Goal: Transaction & Acquisition: Purchase product/service

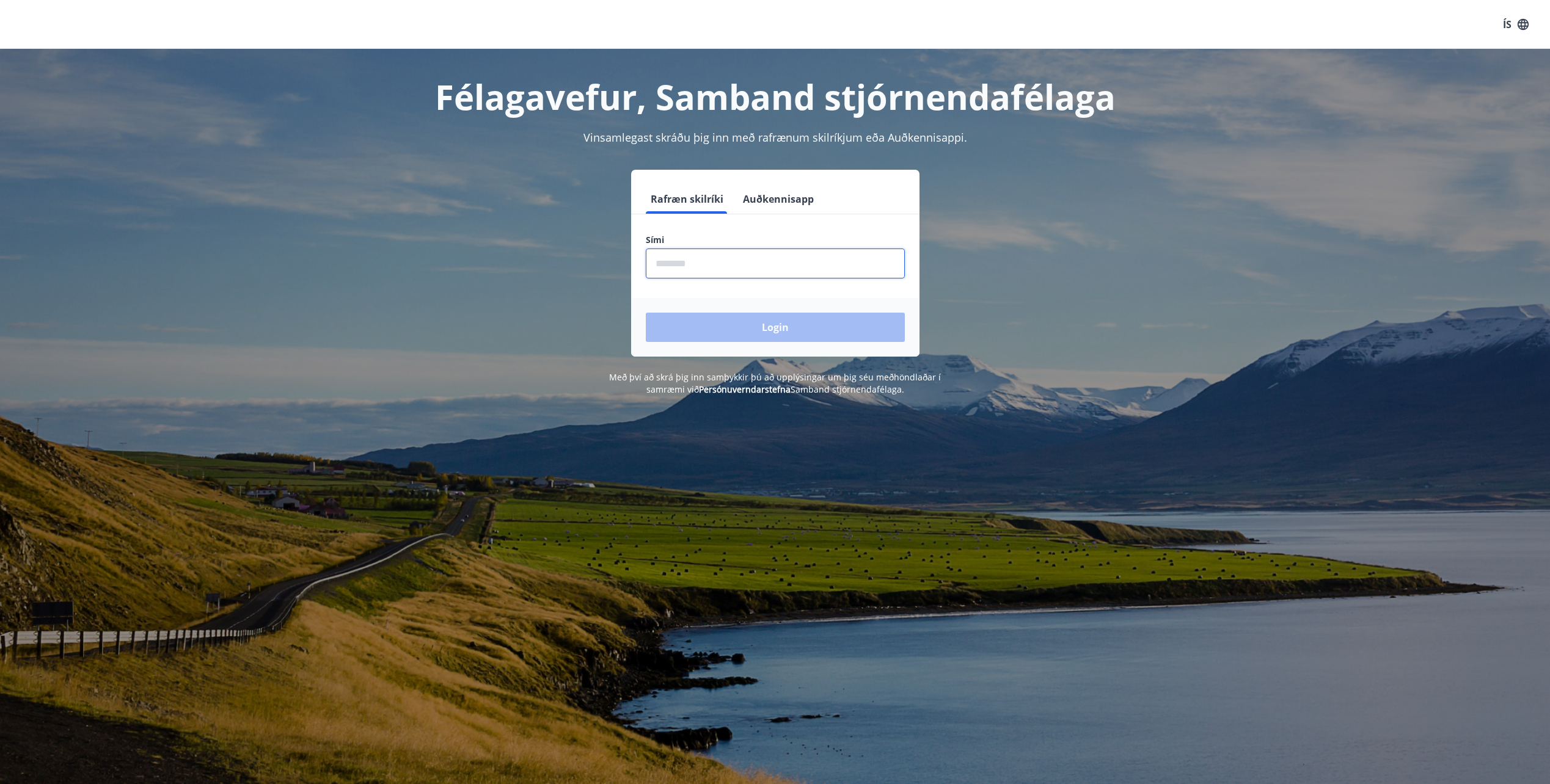
click at [704, 270] on input "phone" at bounding box center [775, 263] width 259 height 30
type input "********"
click at [775, 323] on button "Login" at bounding box center [775, 327] width 259 height 29
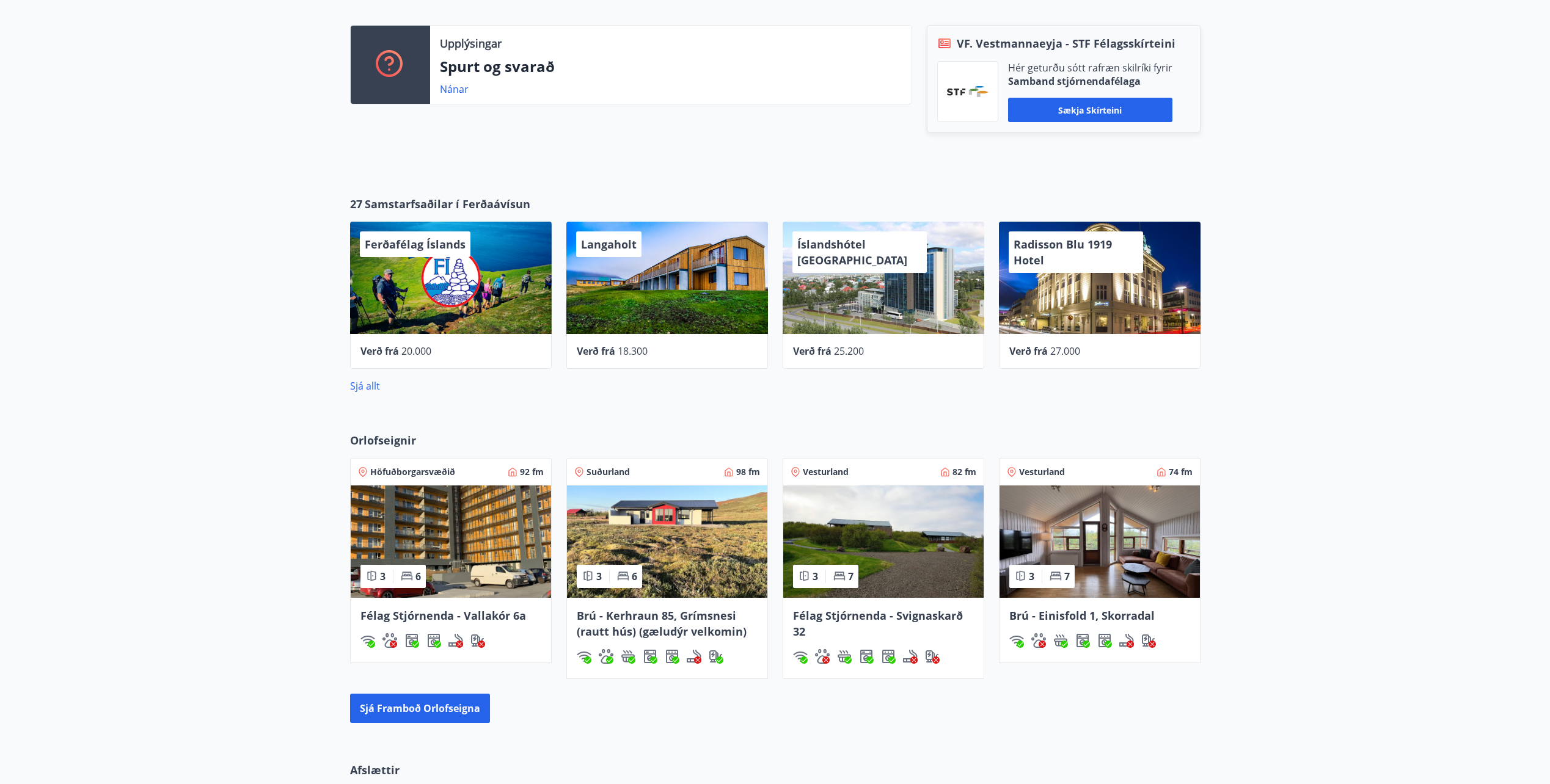
scroll to position [306, 0]
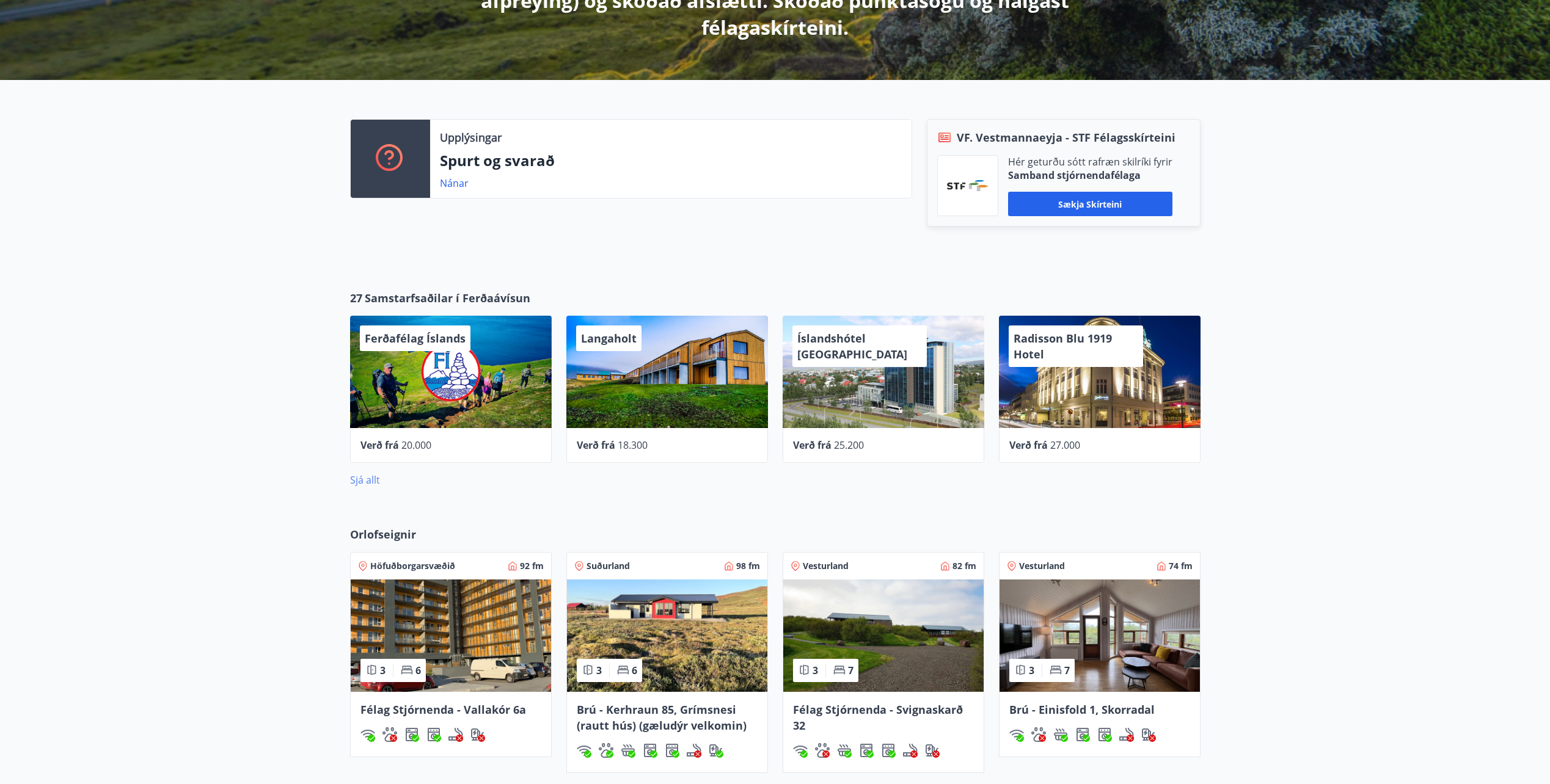
click at [350, 478] on link "Sjá allt" at bounding box center [364, 480] width 30 height 13
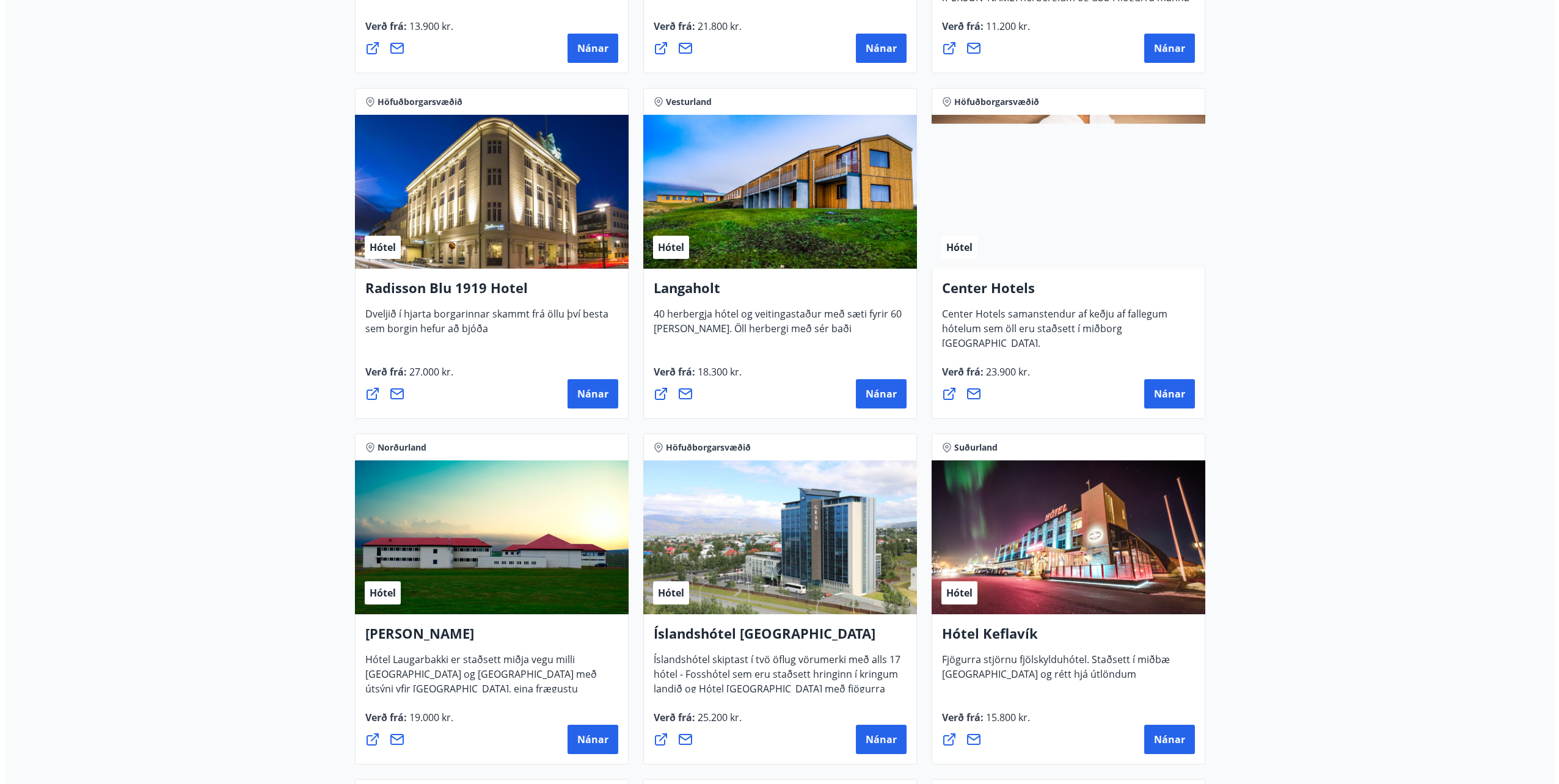
scroll to position [2219, 0]
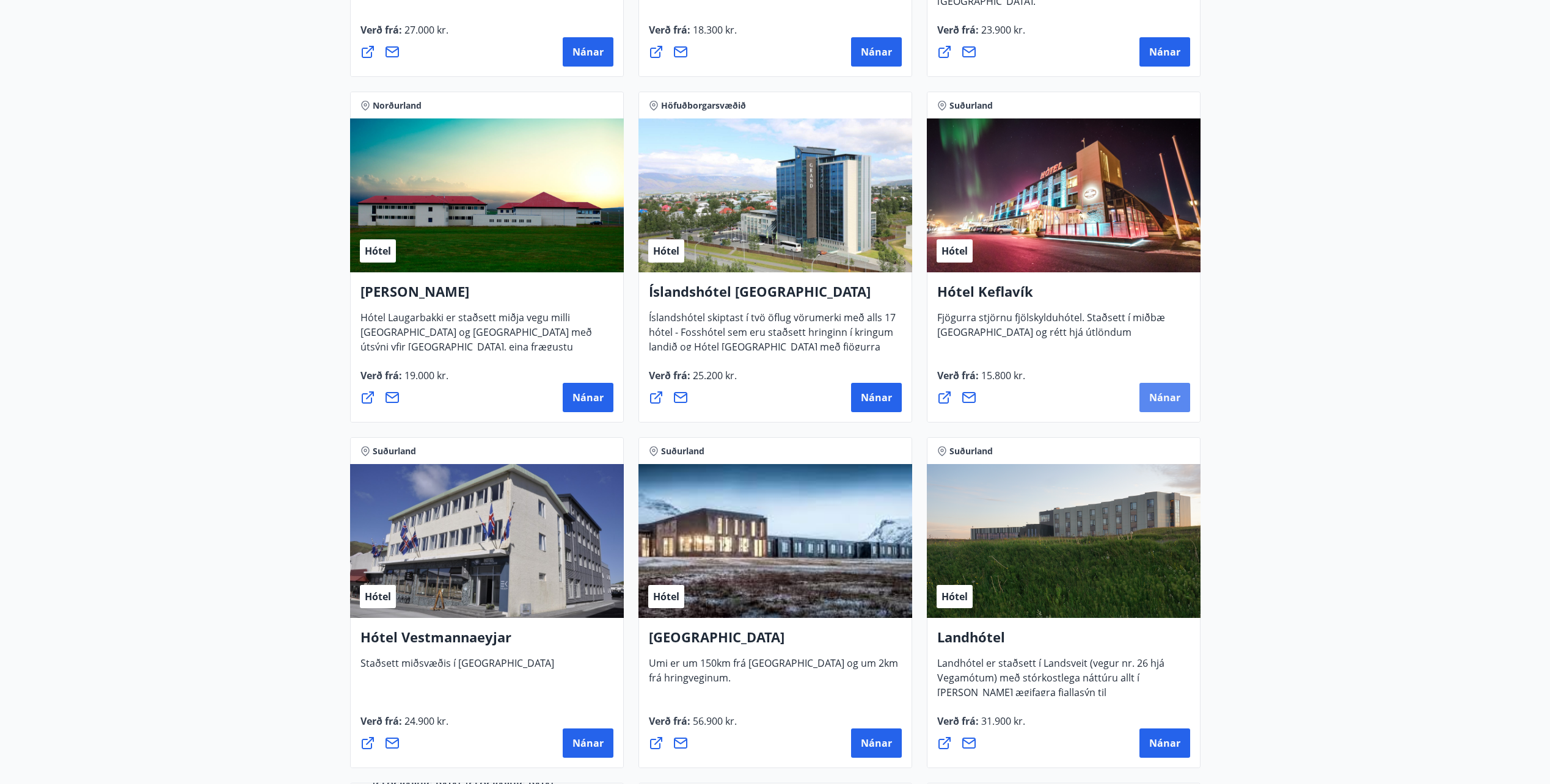
click at [1158, 391] on span "Nánar" at bounding box center [1164, 397] width 31 height 13
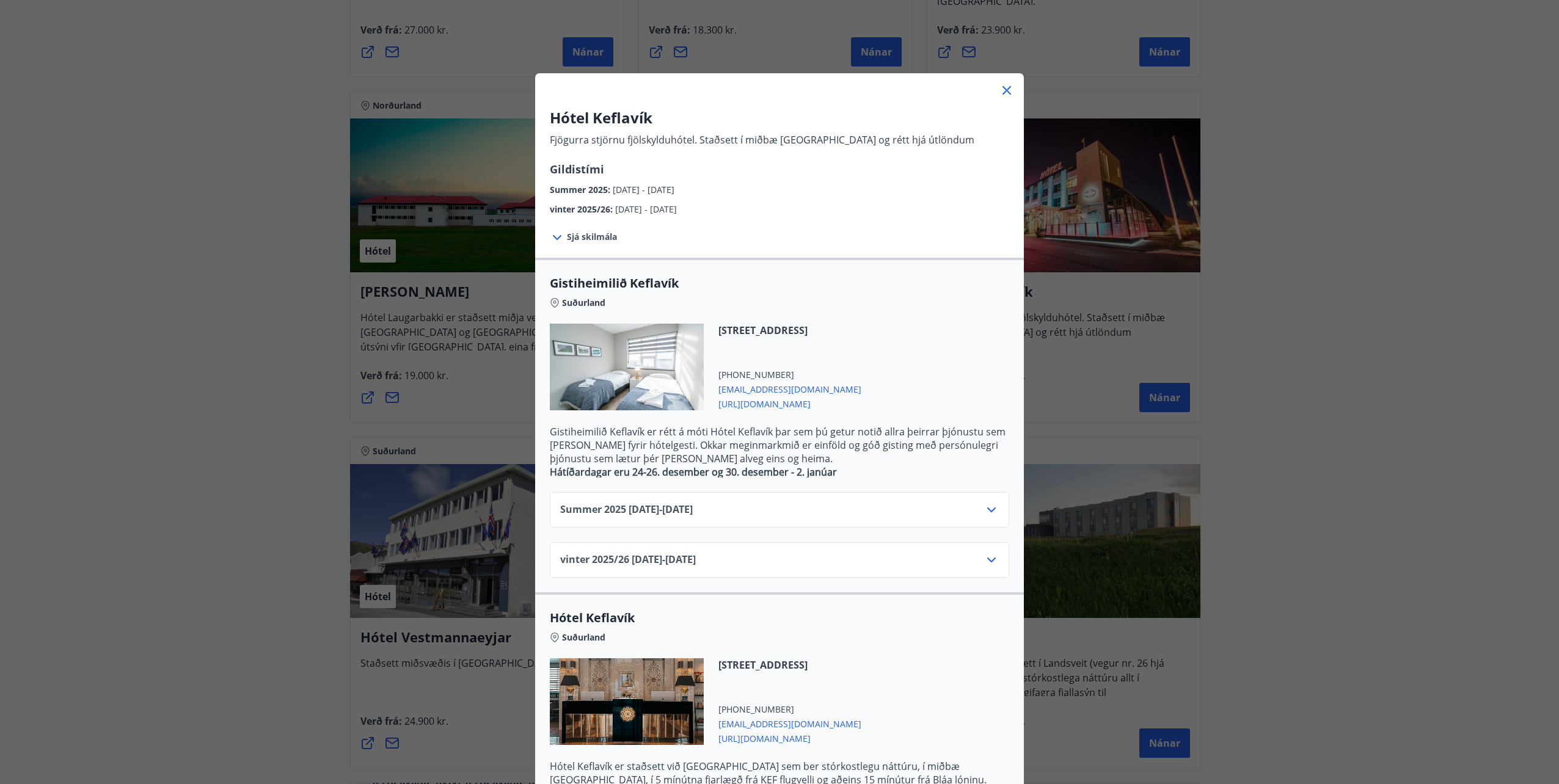
click at [984, 560] on icon at bounding box center [991, 560] width 15 height 15
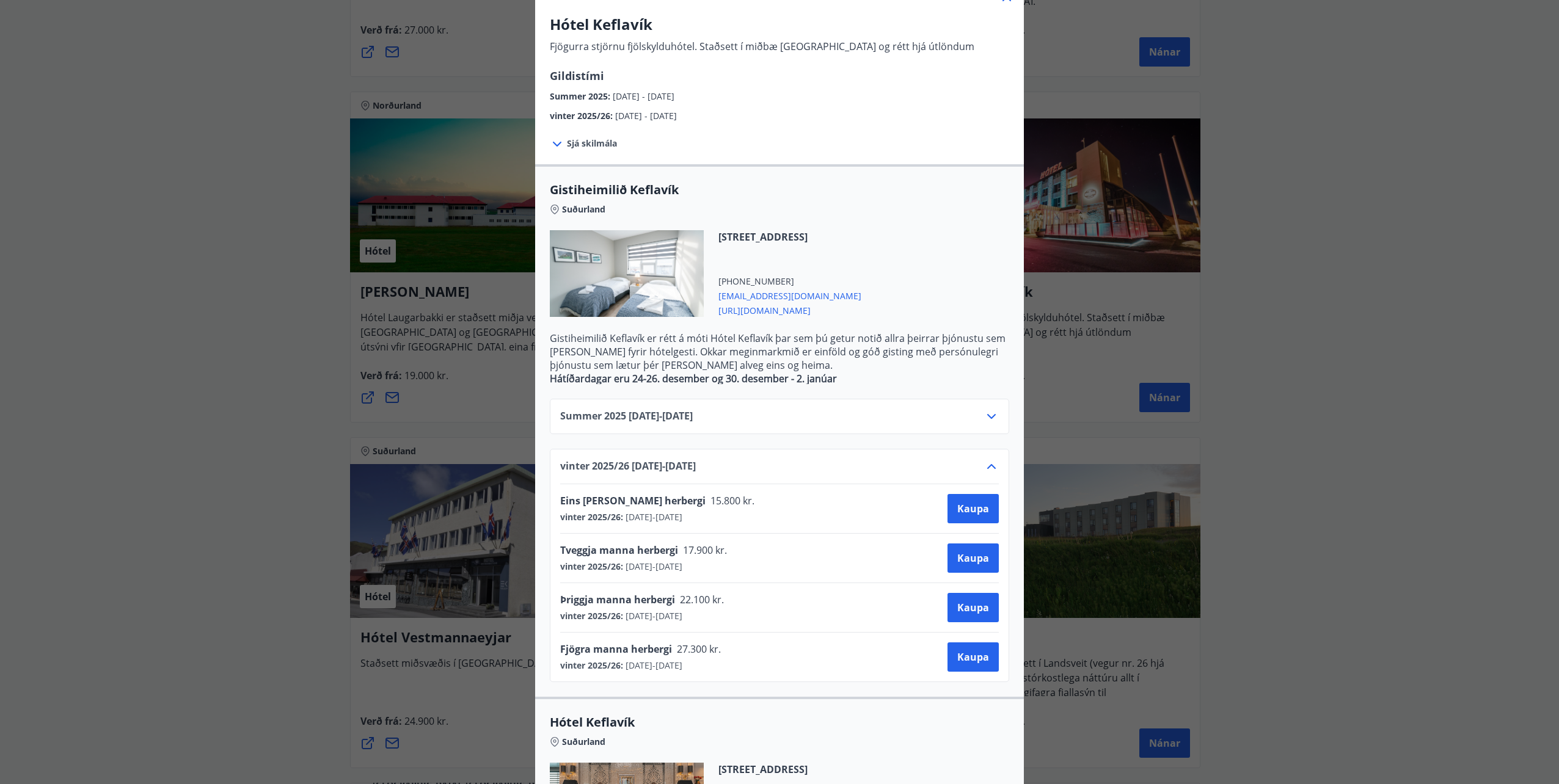
scroll to position [0, 0]
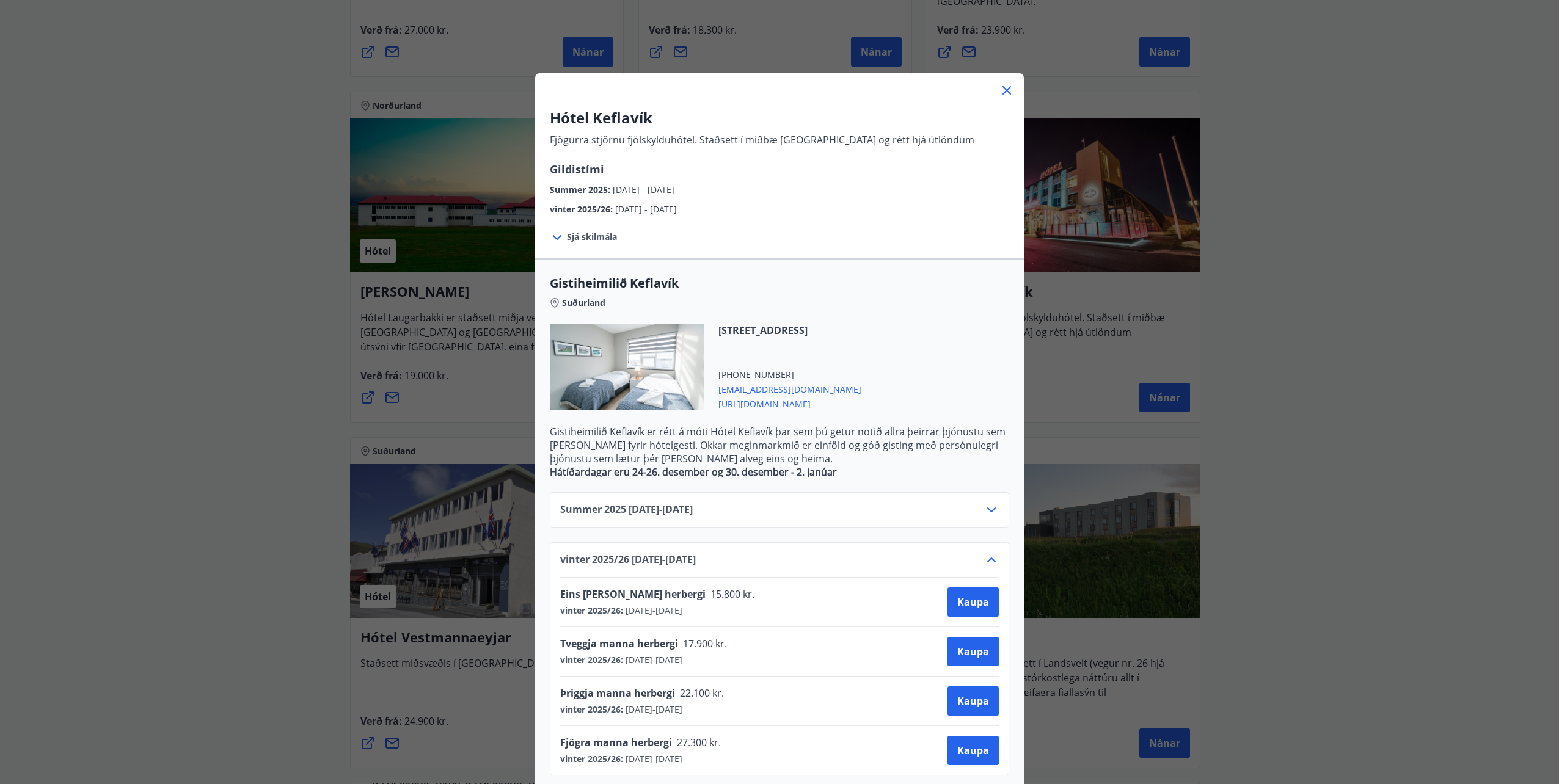
click at [550, 234] on icon at bounding box center [557, 238] width 15 height 15
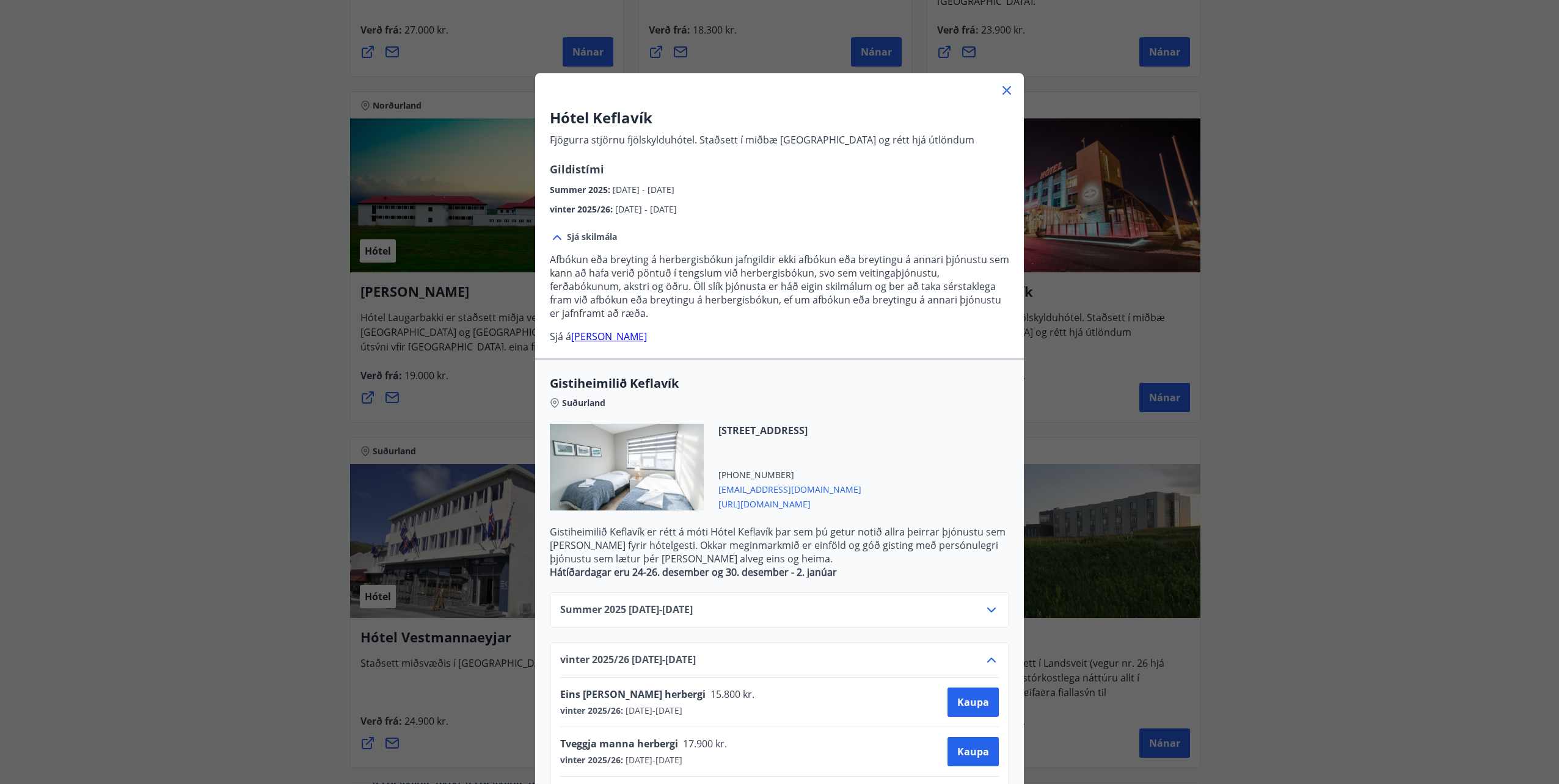
click at [608, 339] on link "heimasíðu hótels" at bounding box center [609, 337] width 76 height 13
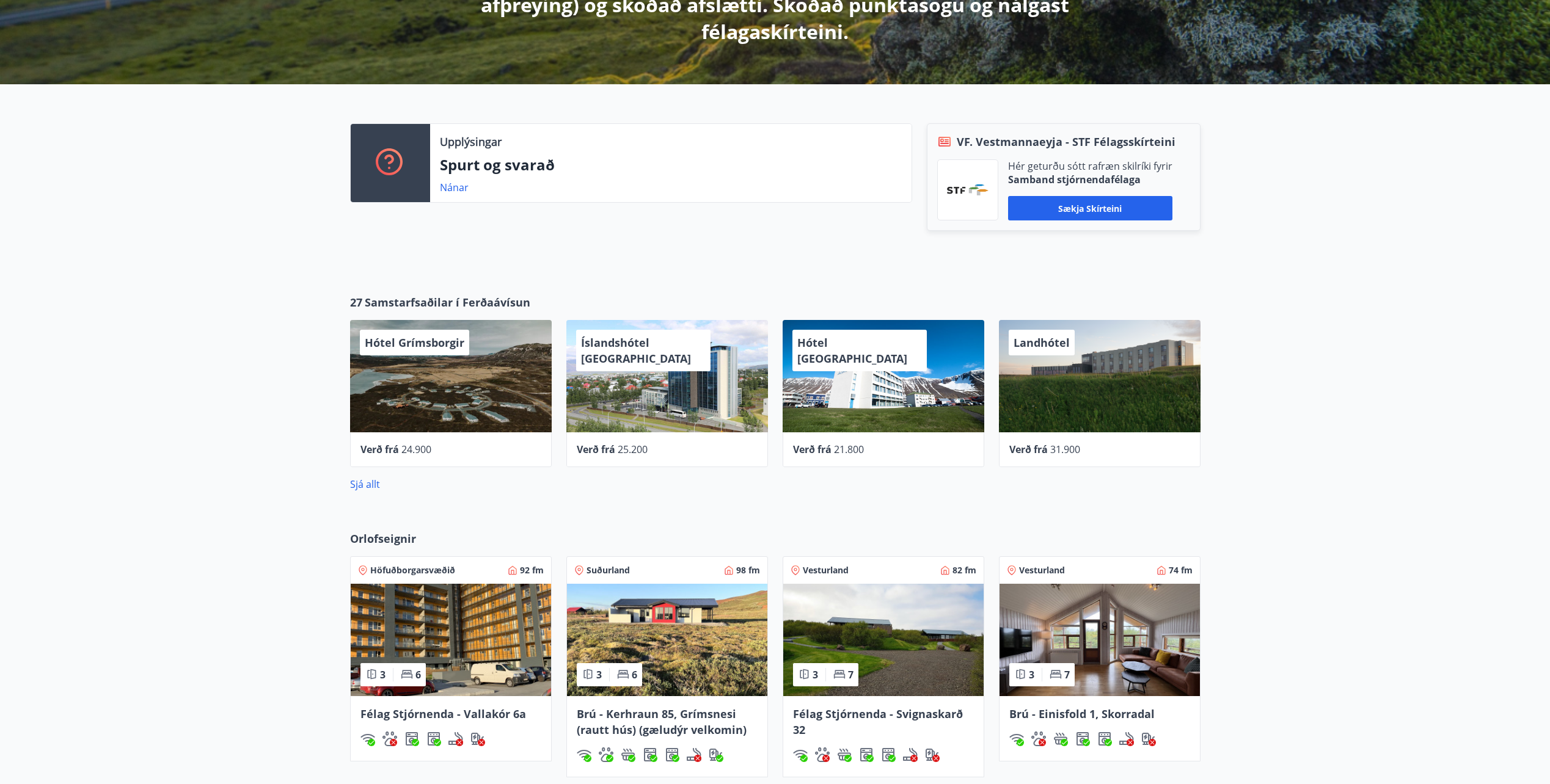
scroll to position [306, 0]
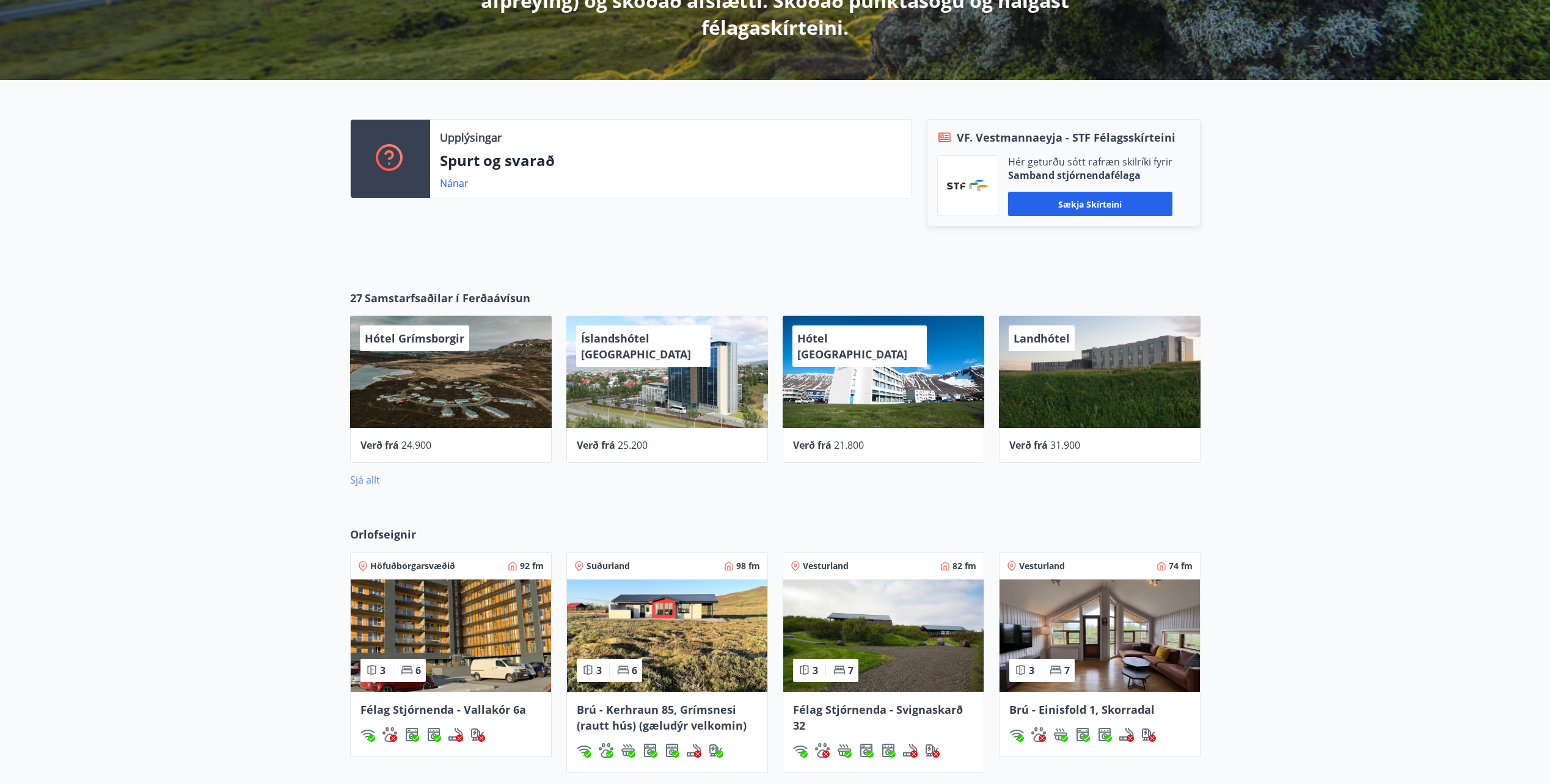
click at [357, 476] on link "Sjá allt" at bounding box center [364, 480] width 30 height 13
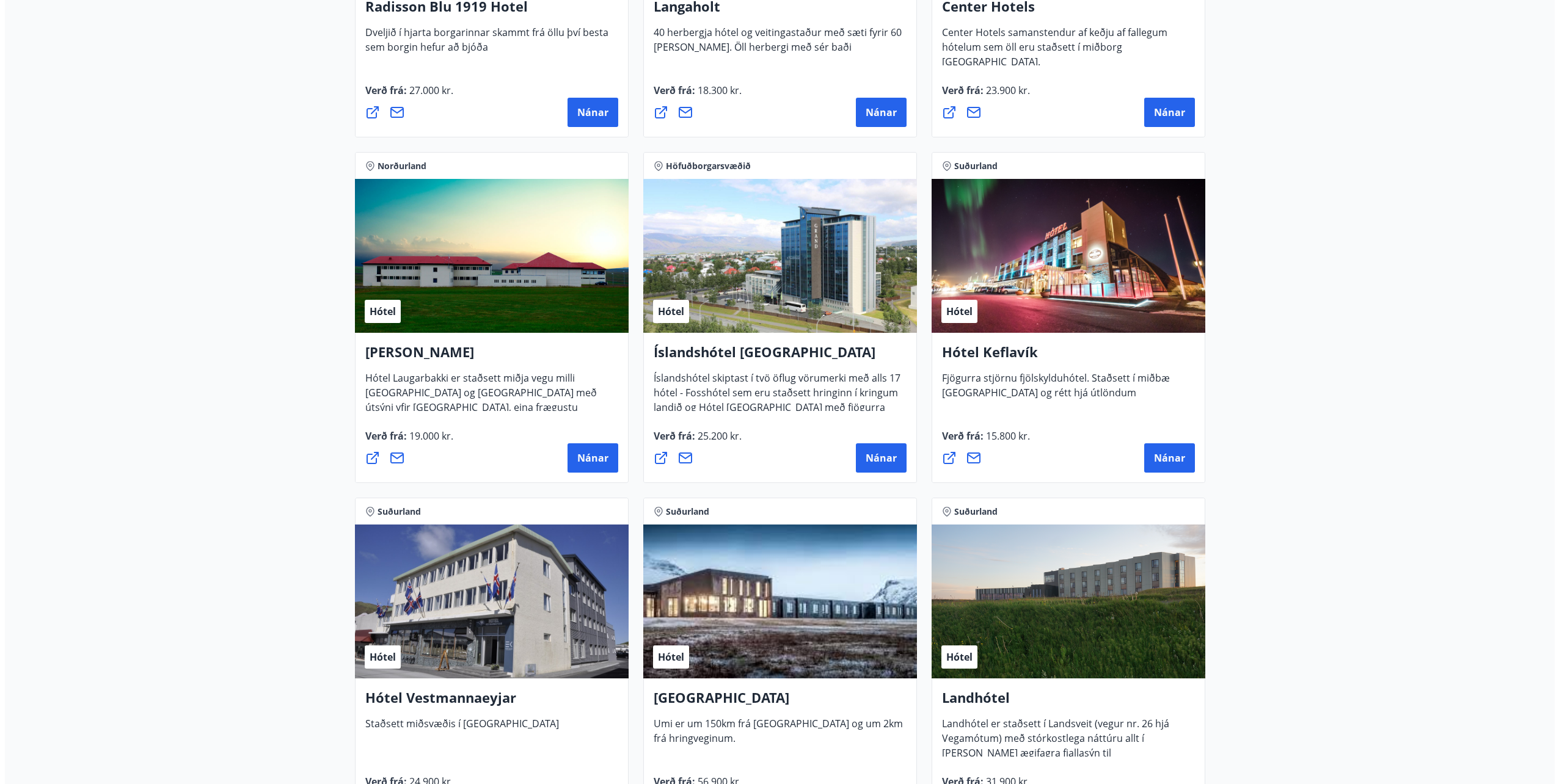
scroll to position [2199, 0]
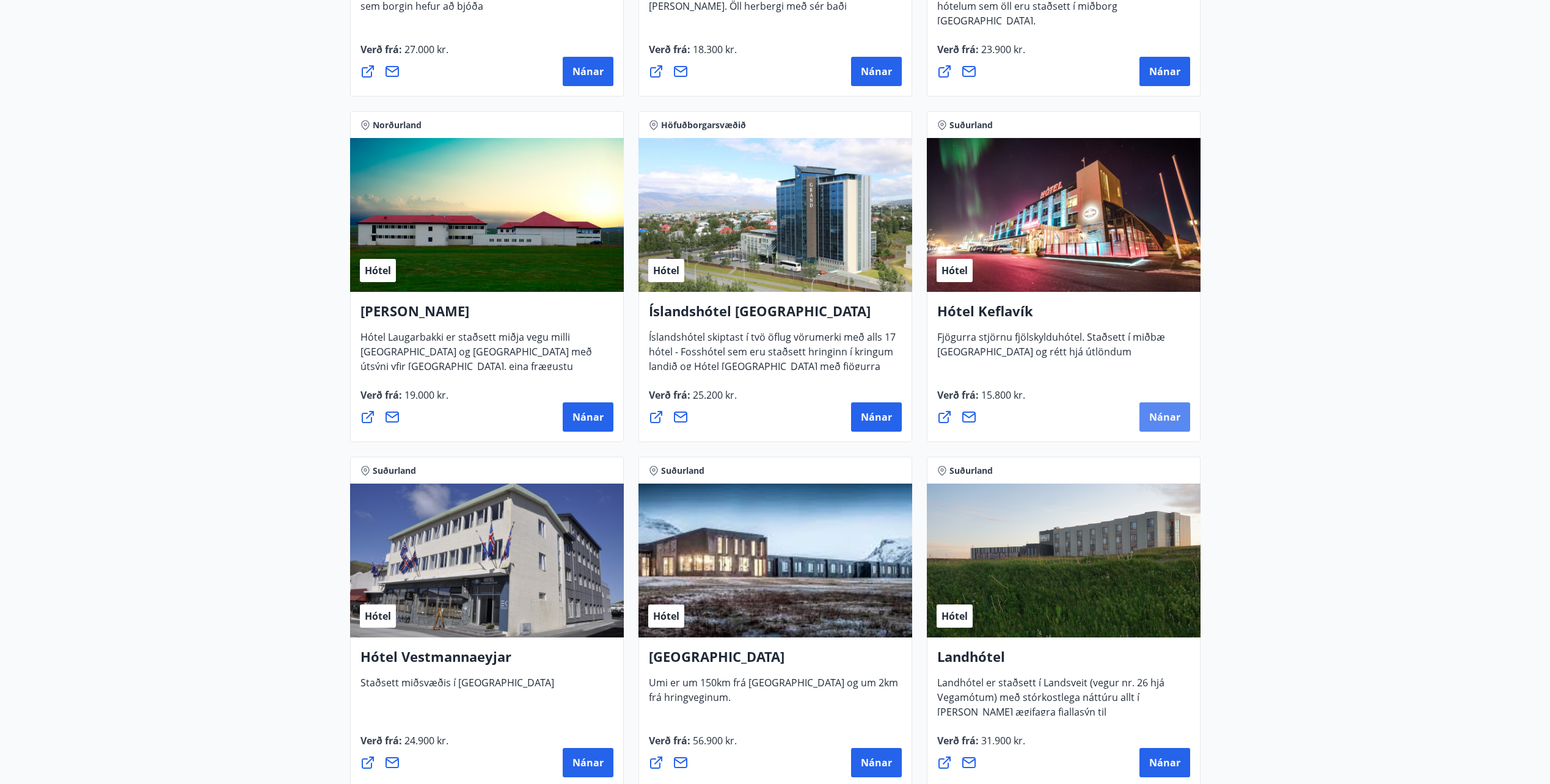
click at [1168, 408] on button "Nánar" at bounding box center [1164, 417] width 51 height 29
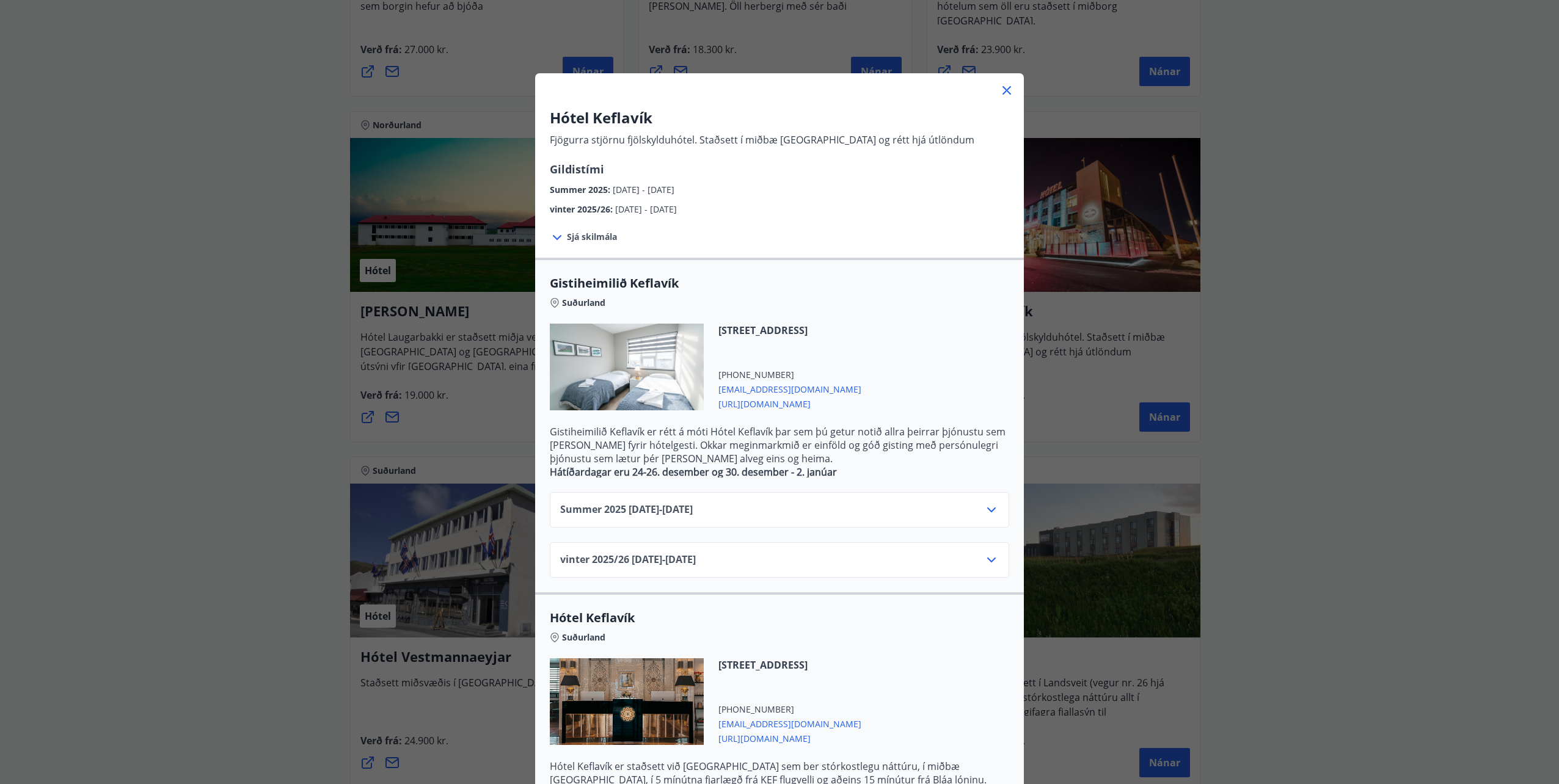
click at [567, 234] on span "Sjá skilmála" at bounding box center [592, 237] width 50 height 13
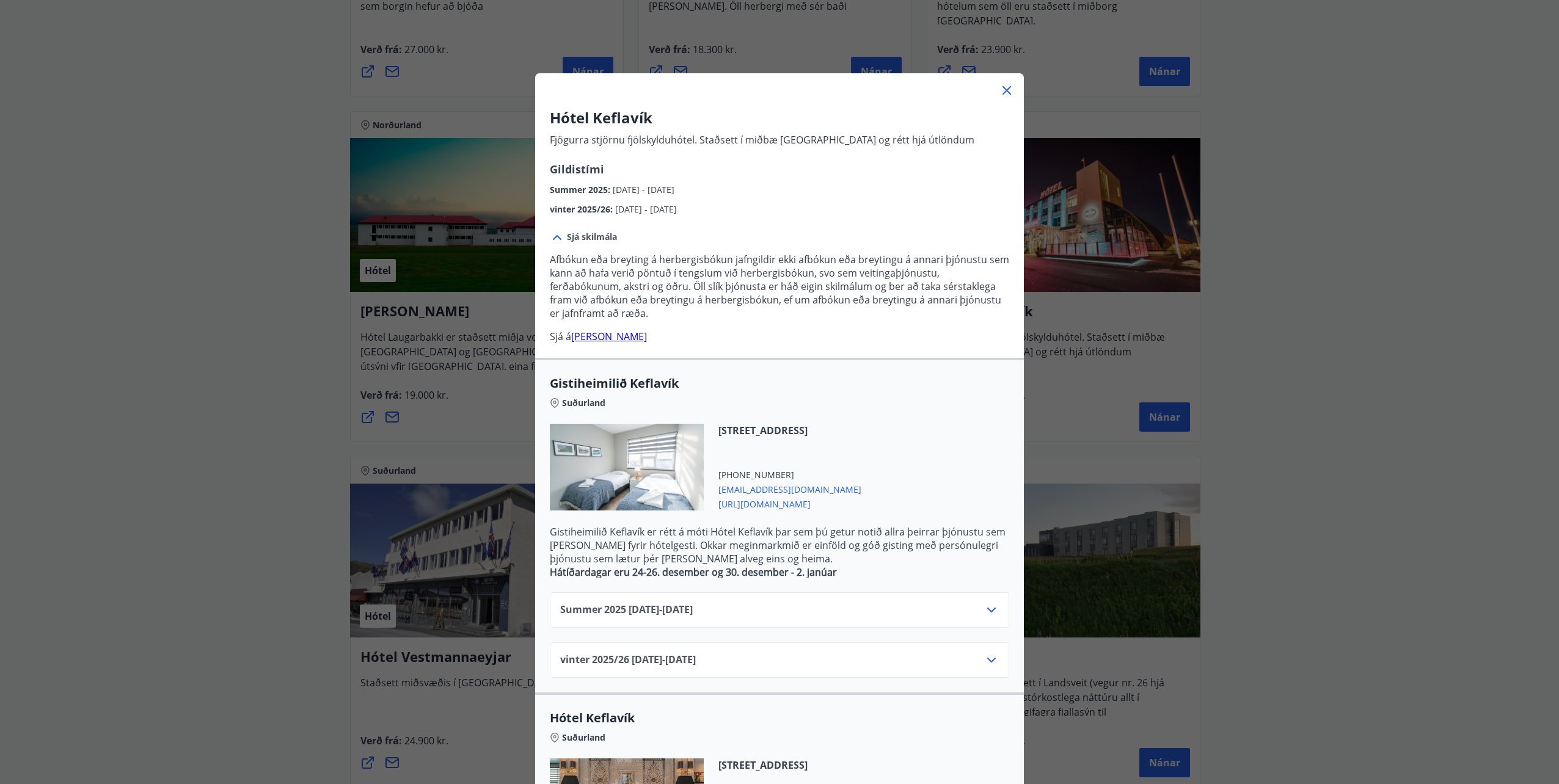
click at [610, 334] on link "heimasíðu hótels" at bounding box center [609, 337] width 76 height 13
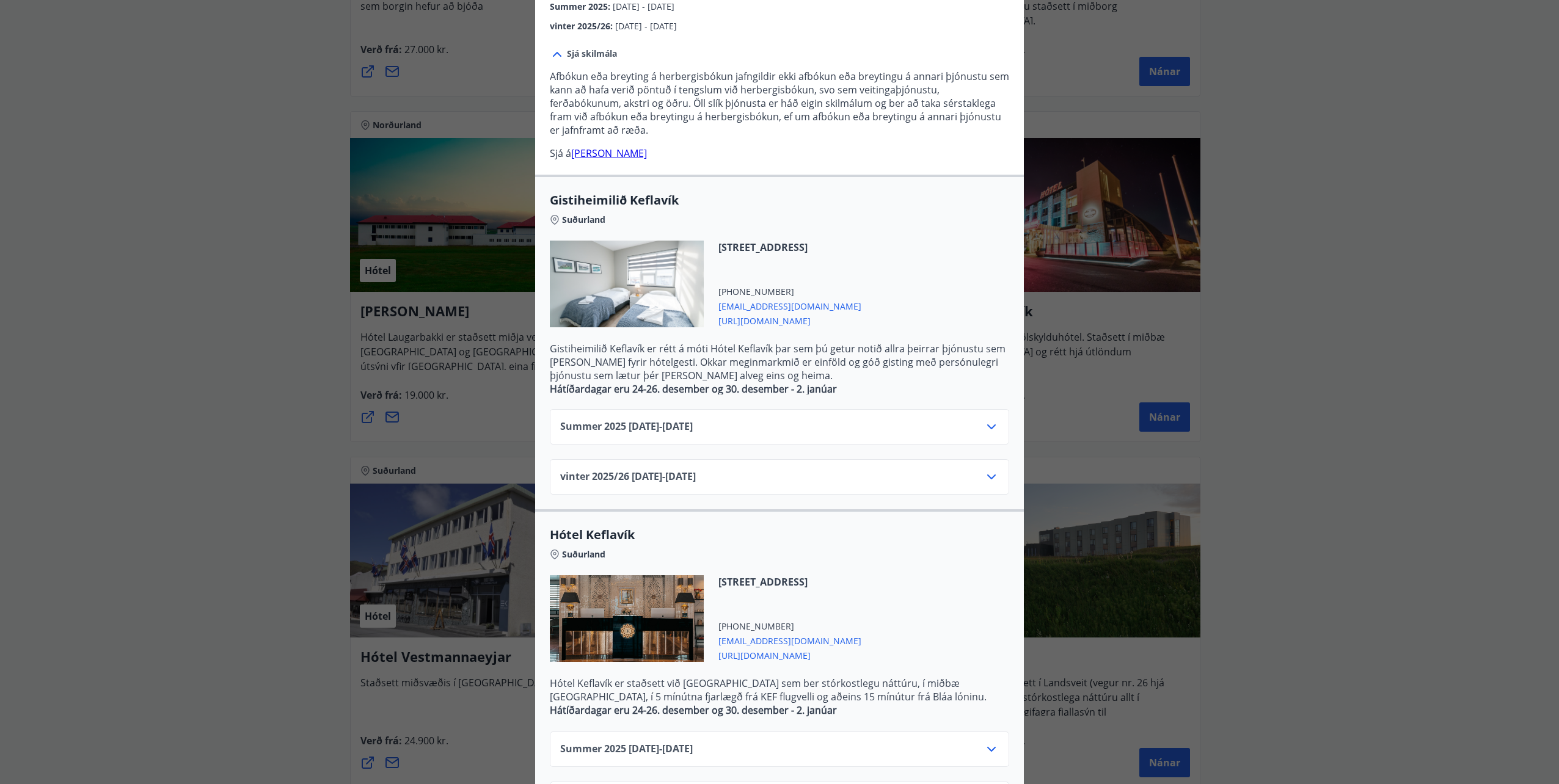
scroll to position [240, 0]
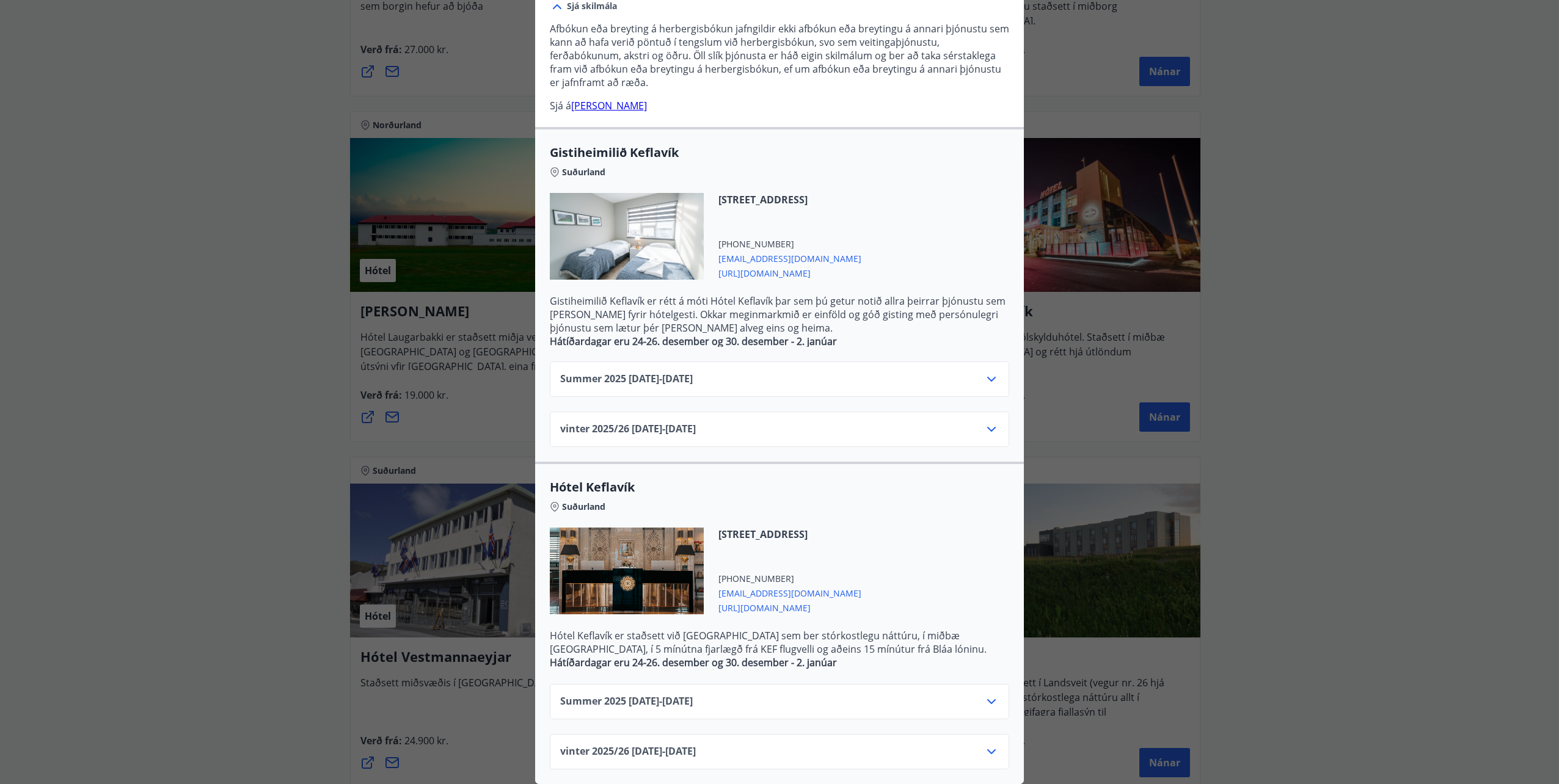
click at [743, 744] on div "vinter 2025/26 01.11.25 - 30.04.26" at bounding box center [780, 756] width 439 height 24
click at [989, 744] on icon at bounding box center [991, 752] width 15 height 15
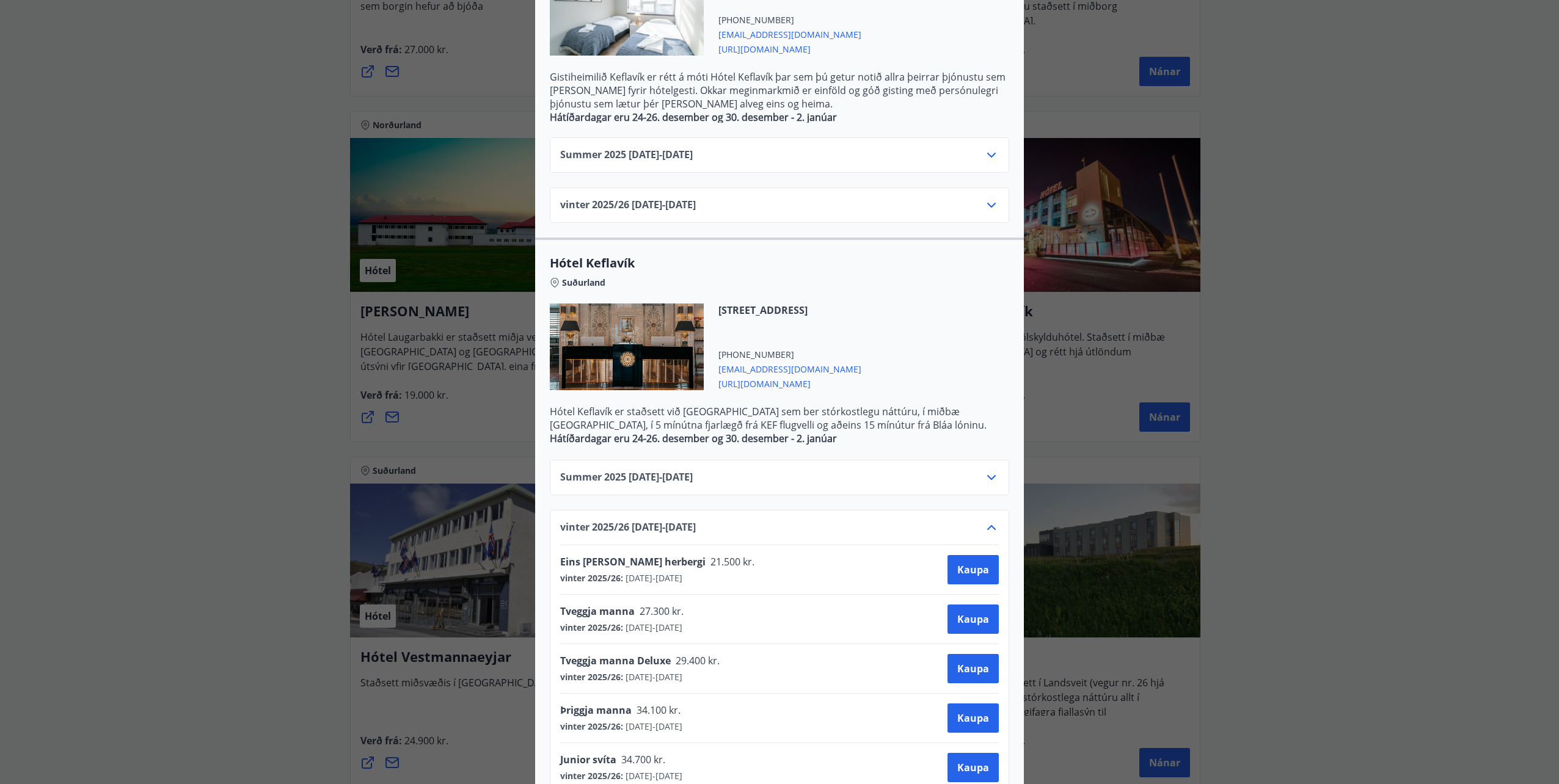
scroll to position [537, 0]
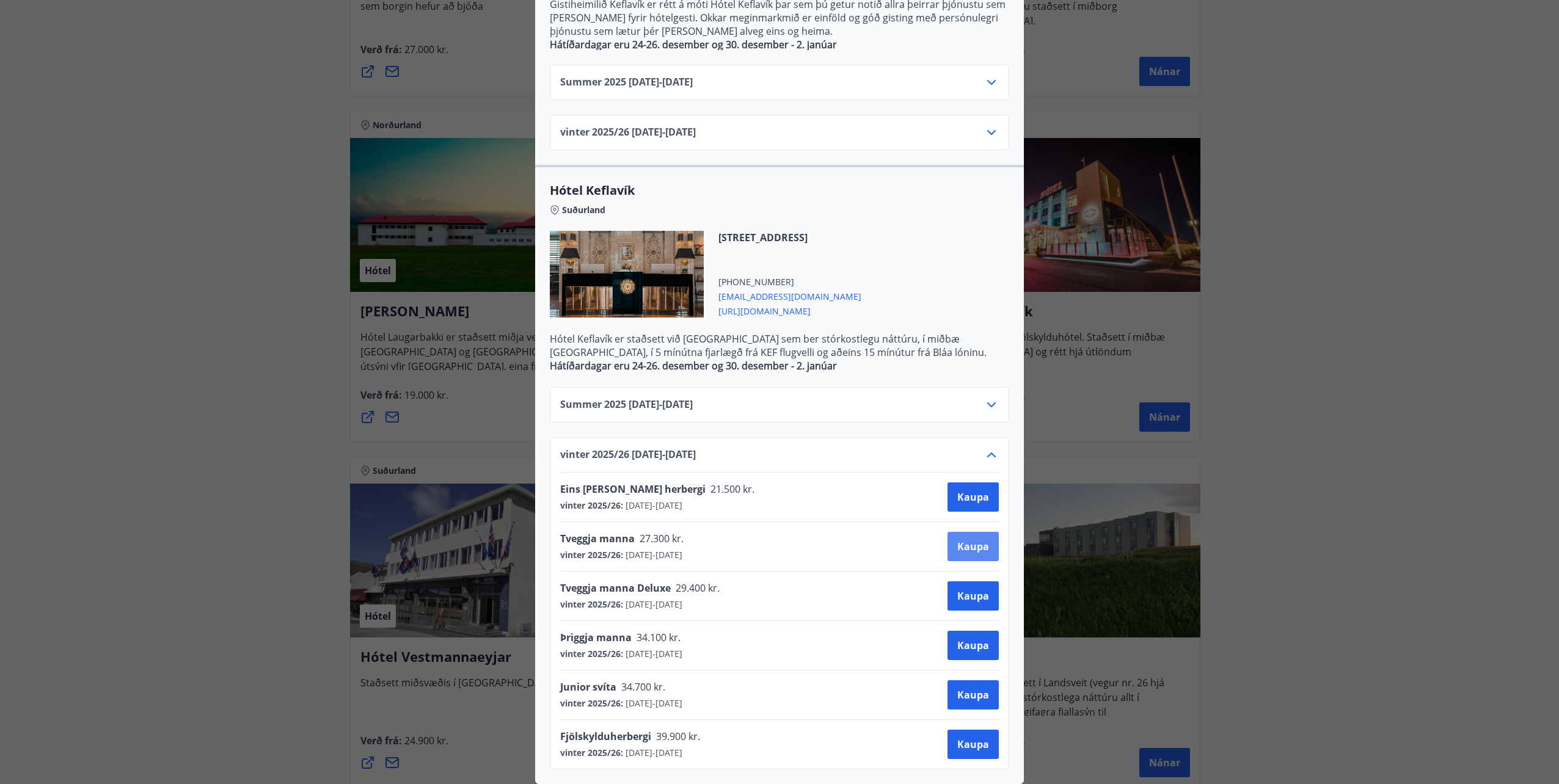
click at [962, 532] on button "Kaupa" at bounding box center [974, 546] width 51 height 29
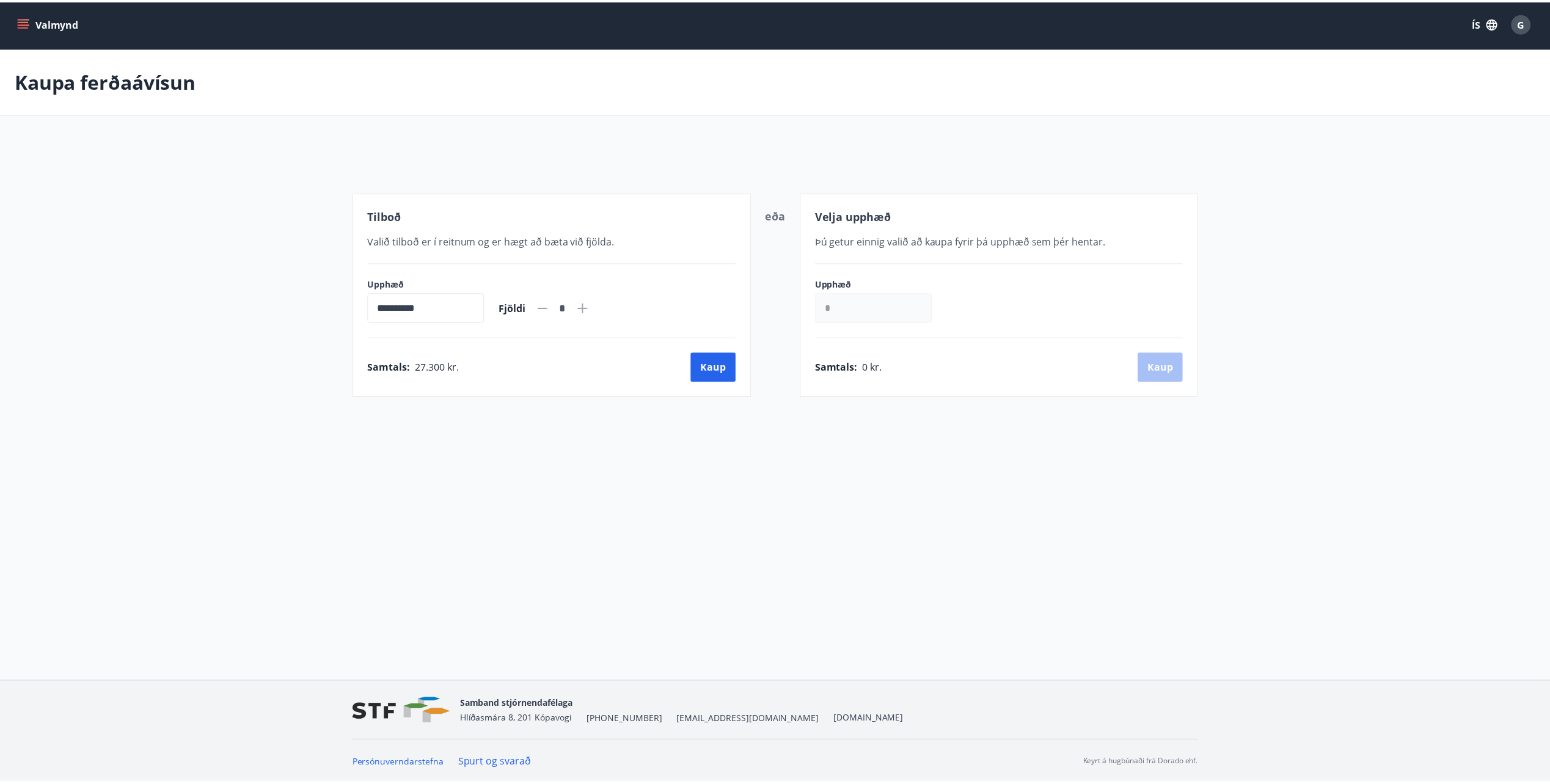
scroll to position [2, 0]
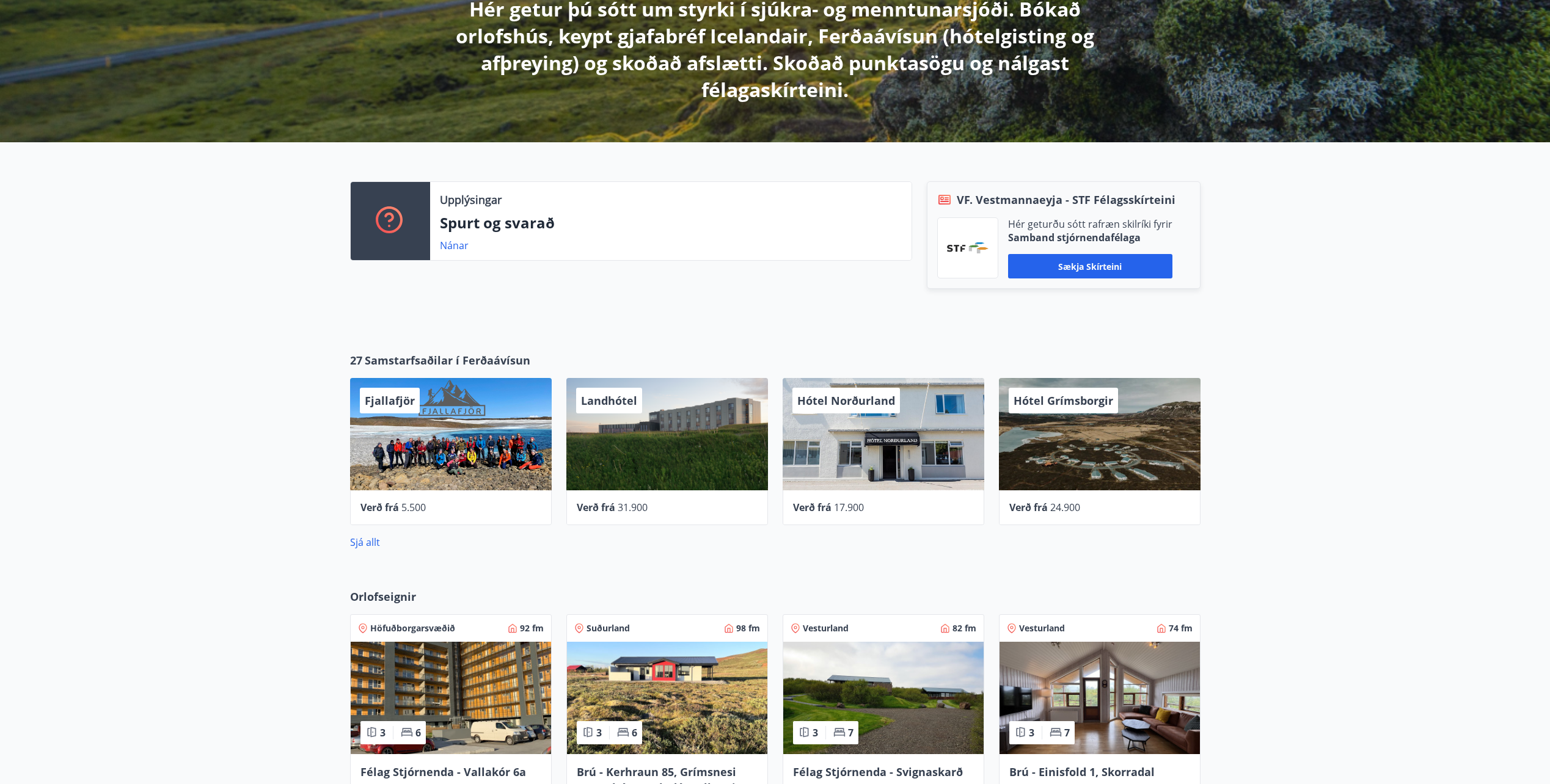
scroll to position [244, 0]
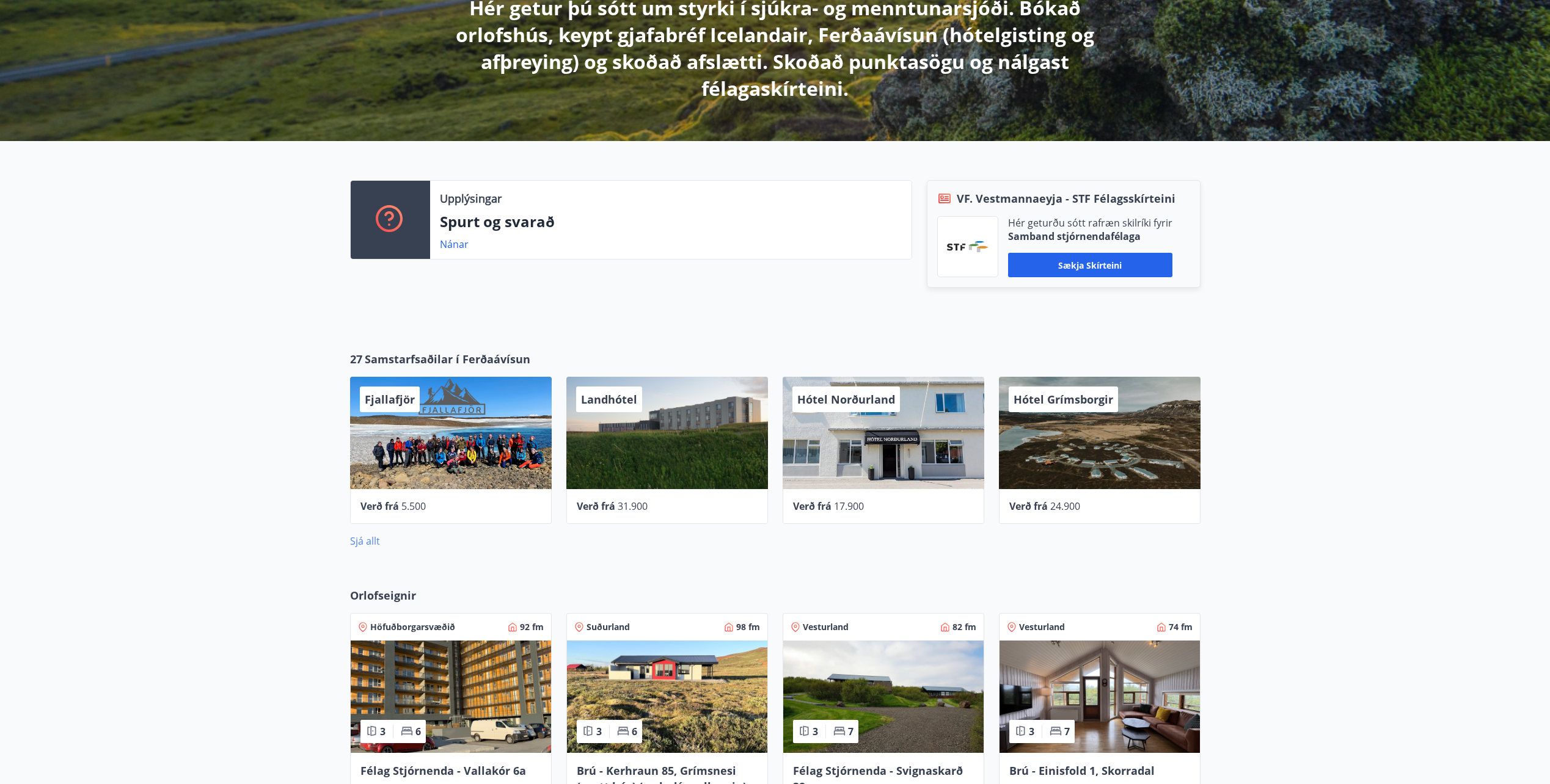
click at [360, 542] on link "Sjá allt" at bounding box center [364, 541] width 30 height 13
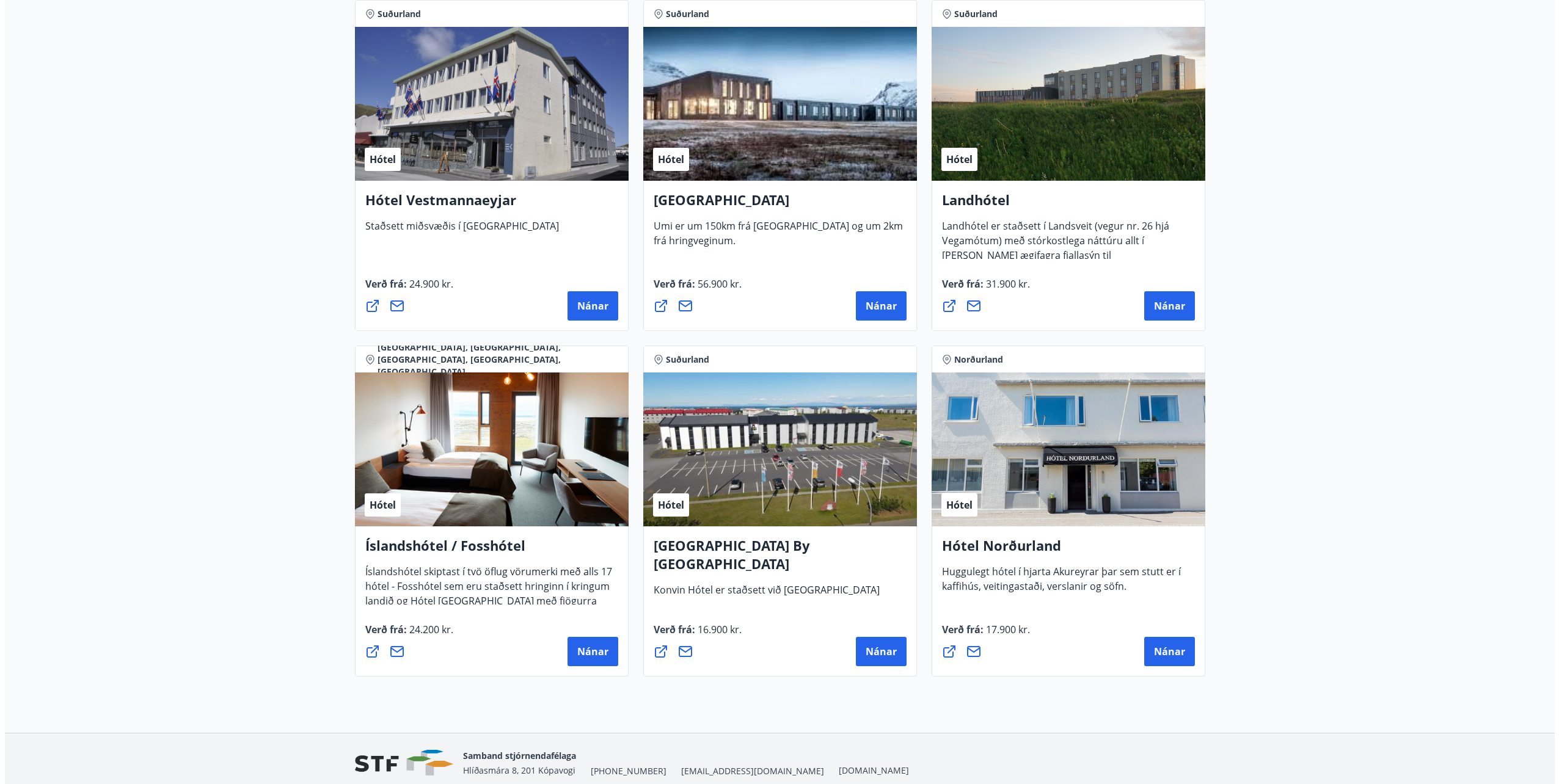
scroll to position [2688, 0]
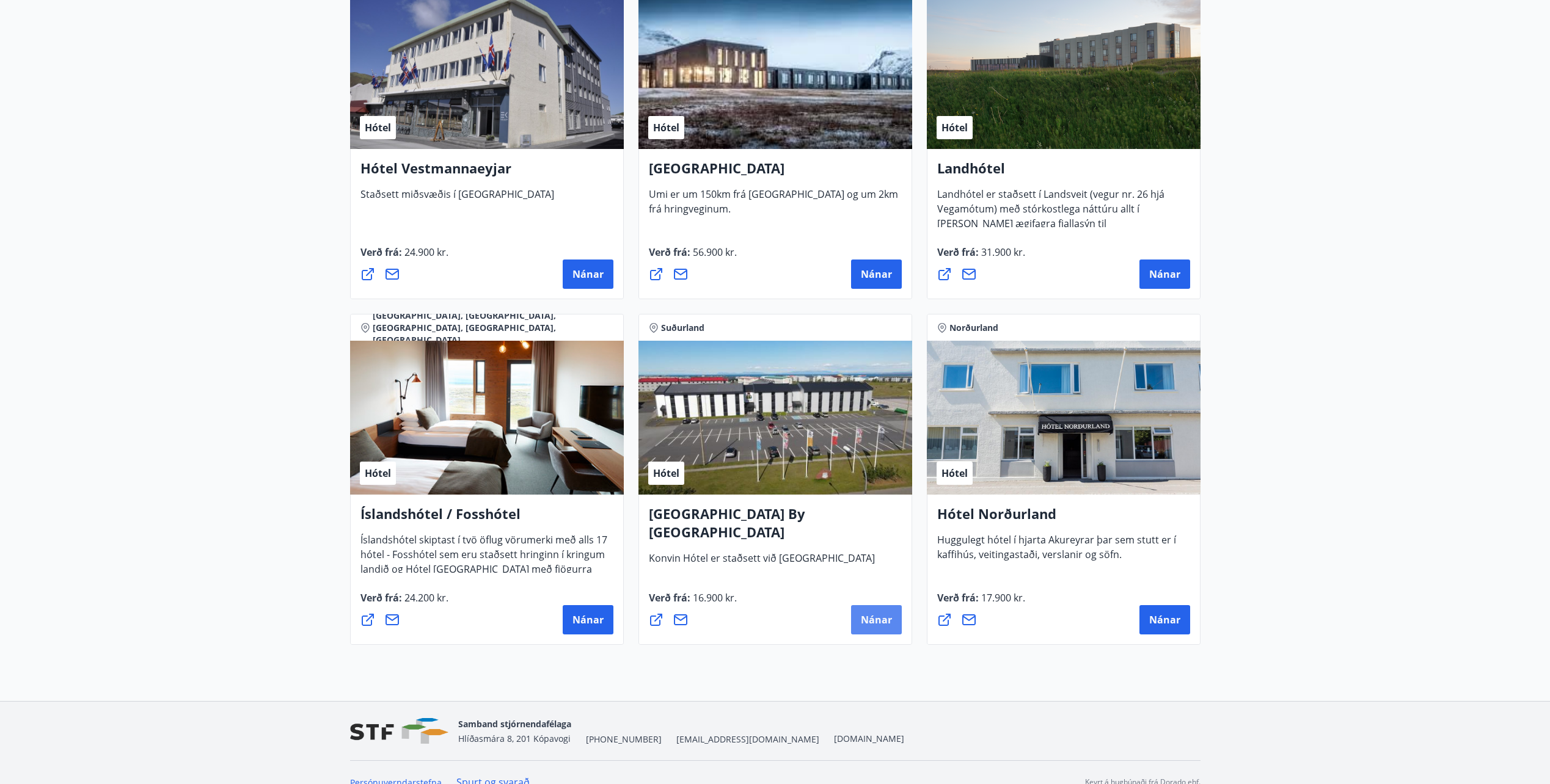
click at [870, 626] on span "Nánar" at bounding box center [876, 620] width 31 height 13
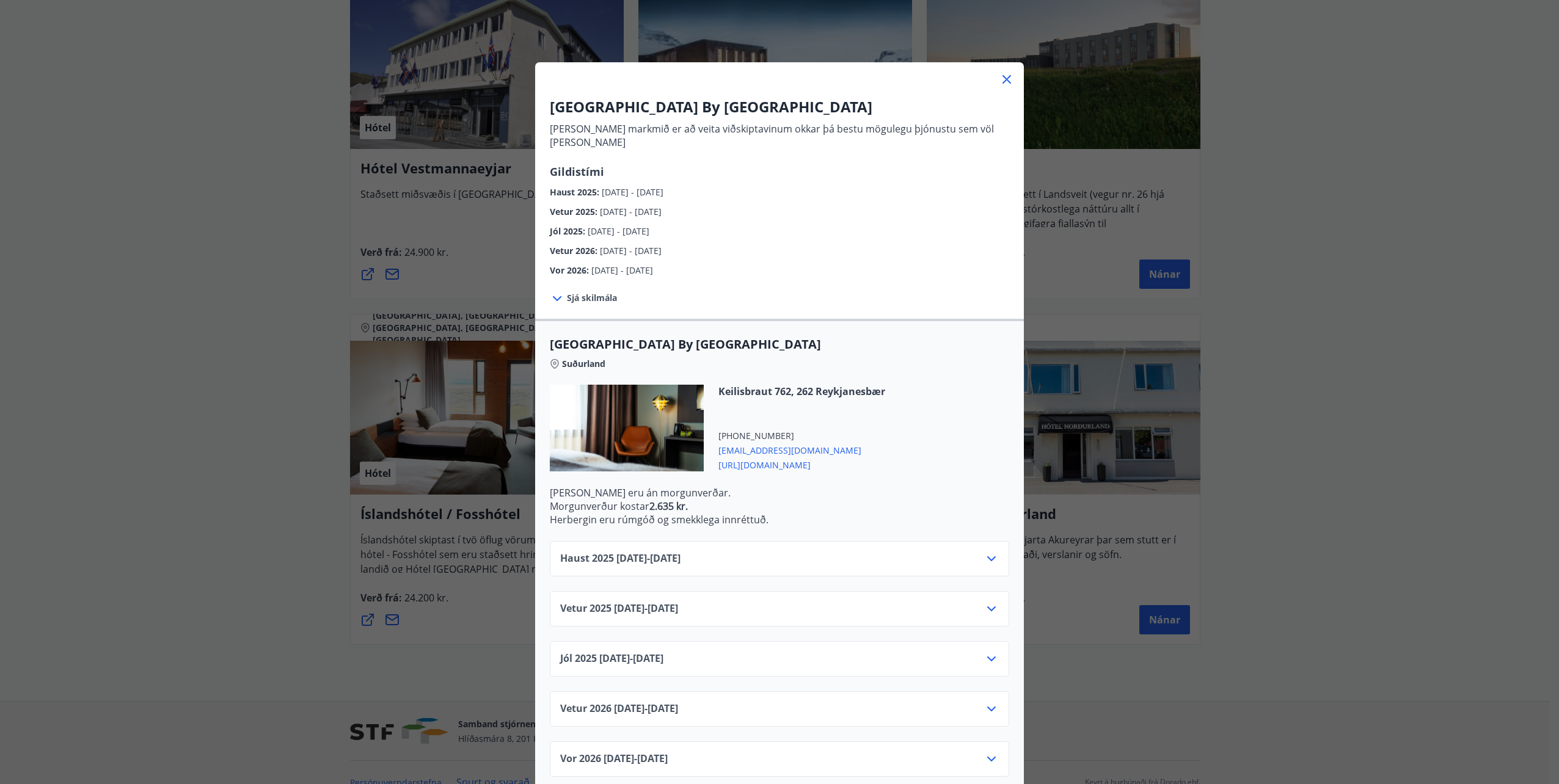
scroll to position [14, 0]
click at [986, 599] on icon at bounding box center [991, 606] width 15 height 15
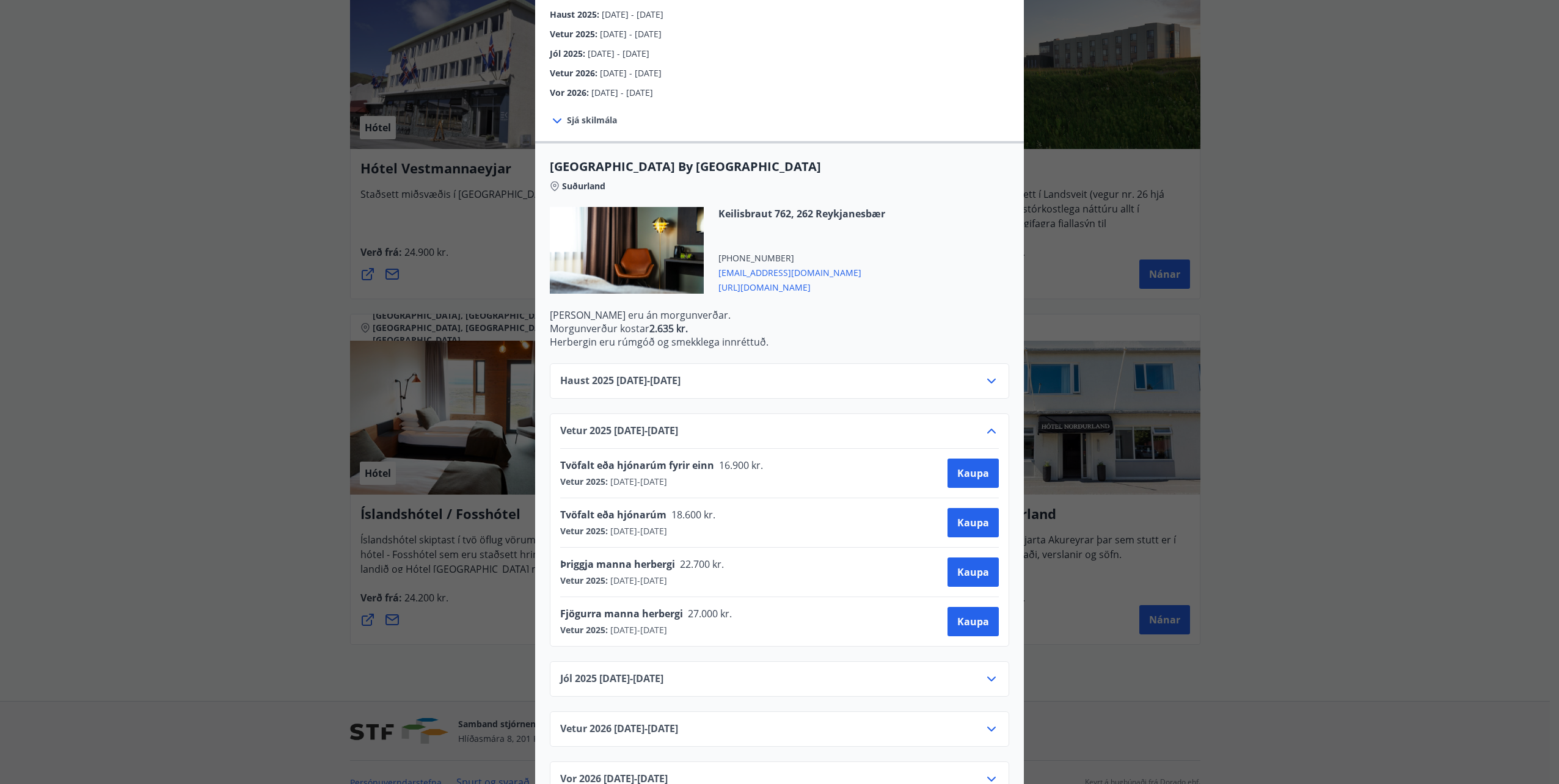
scroll to position [212, 0]
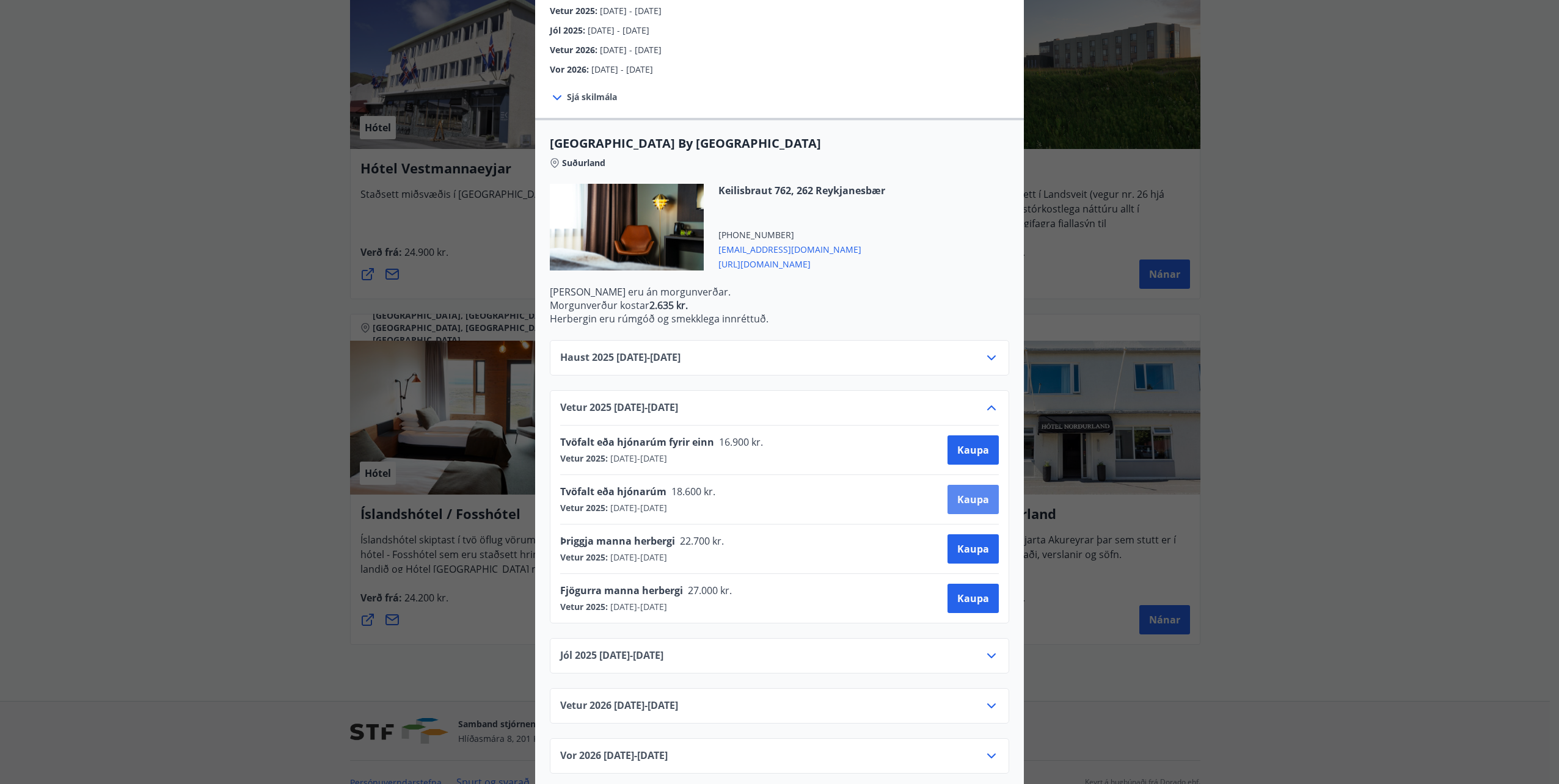
click at [978, 493] on span "Kaupa" at bounding box center [973, 500] width 32 height 13
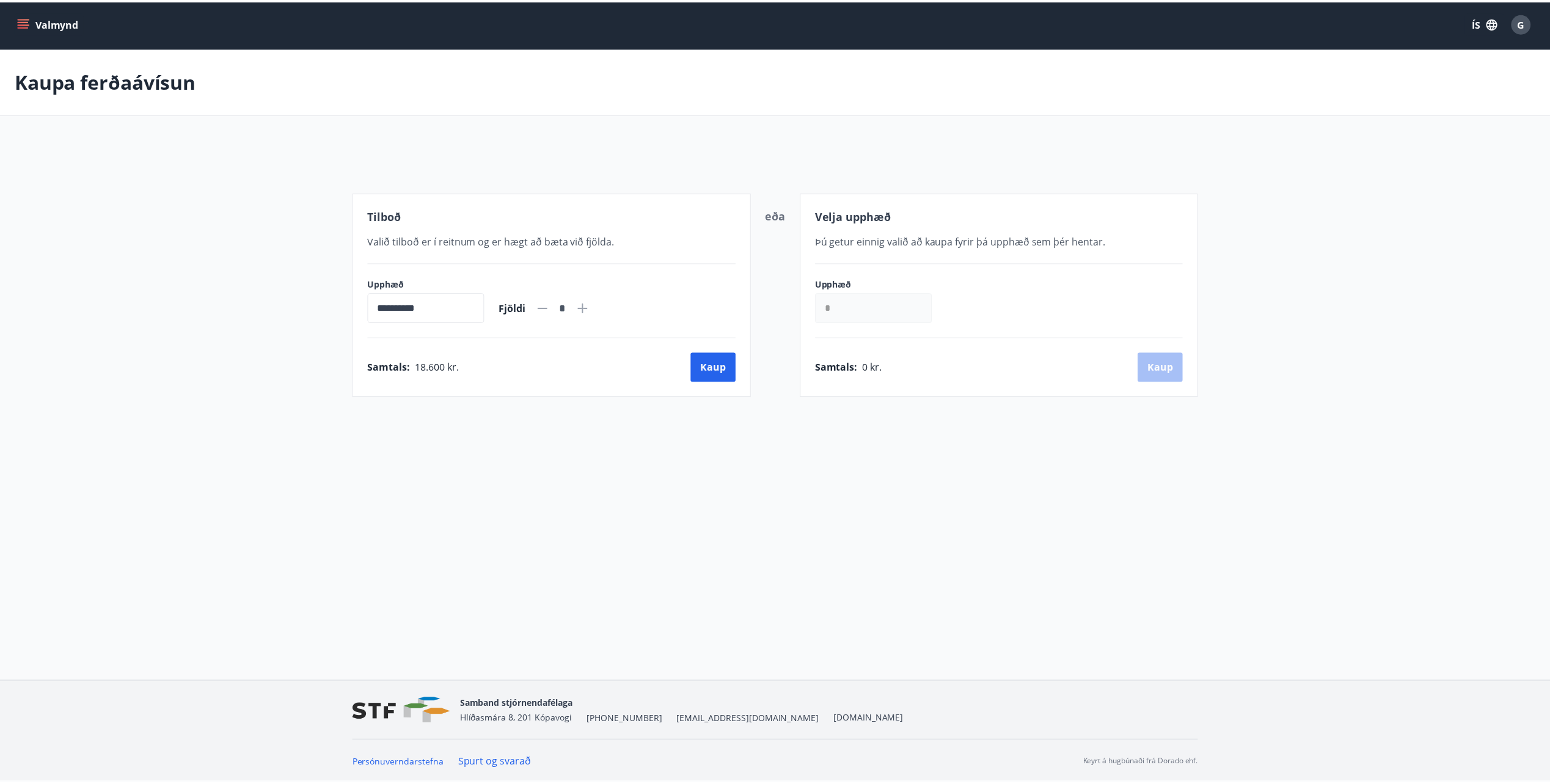
scroll to position [2, 0]
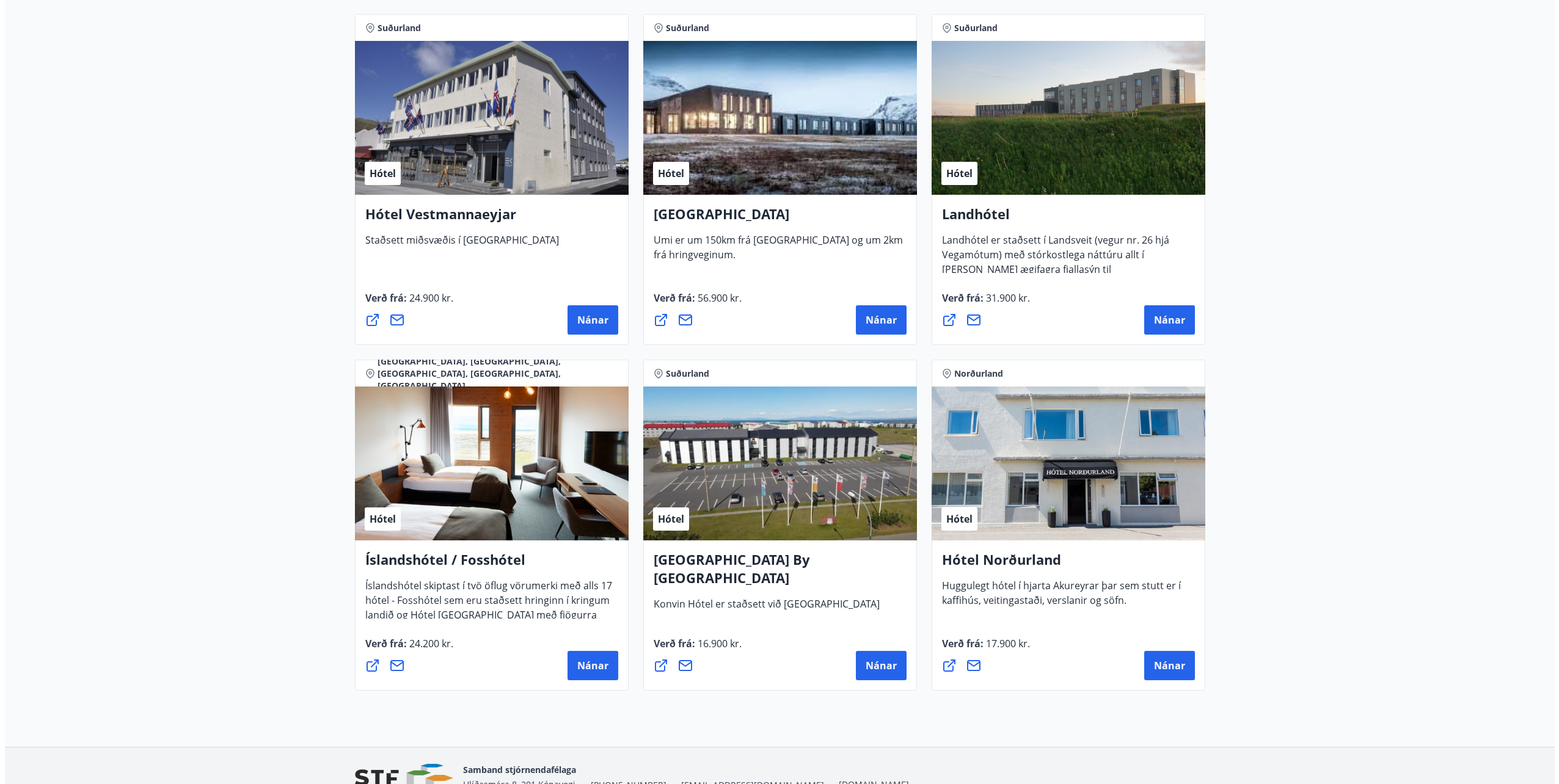
scroll to position [2707, 0]
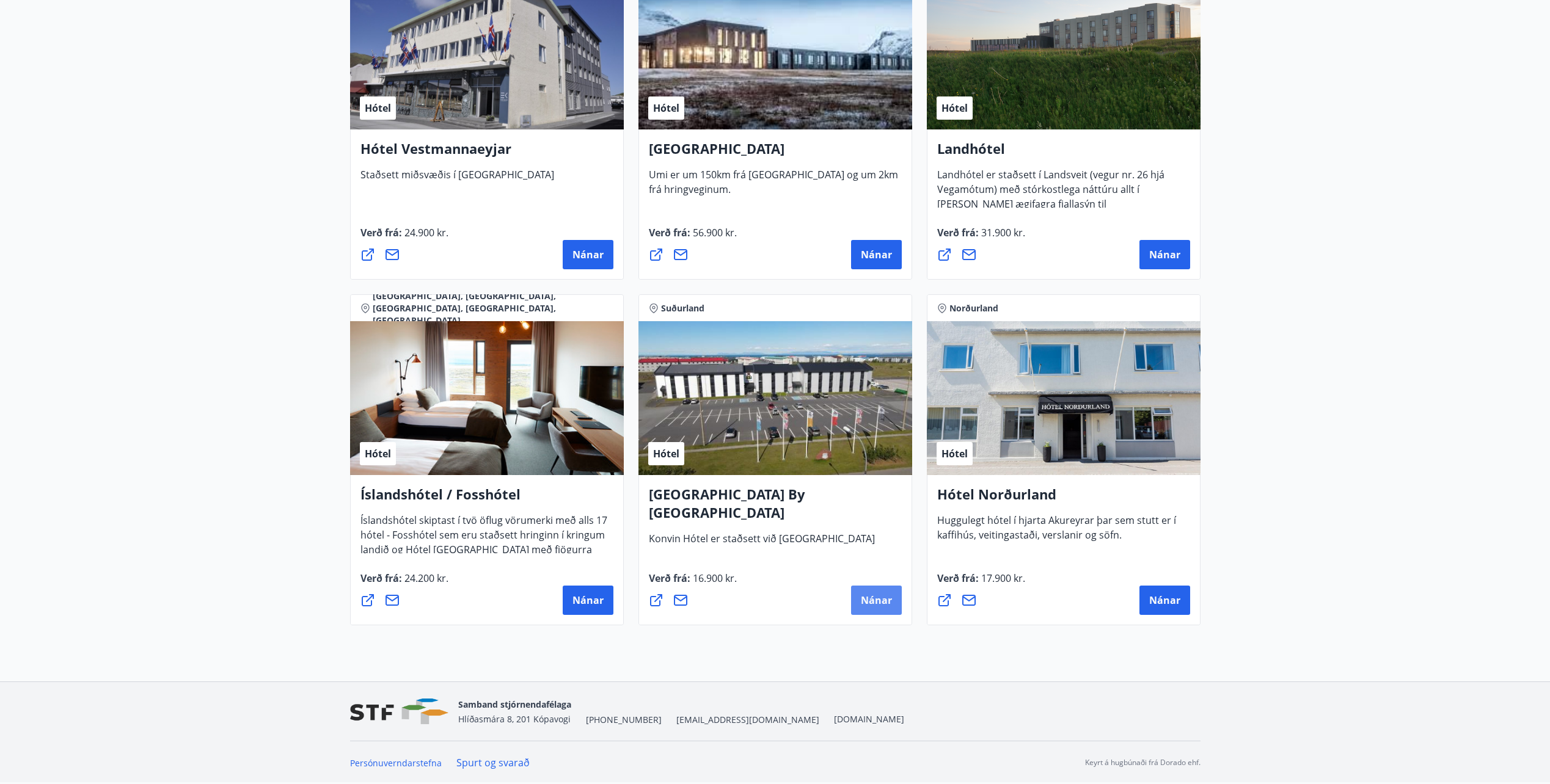
click at [863, 591] on button "Nánar" at bounding box center [876, 601] width 51 height 29
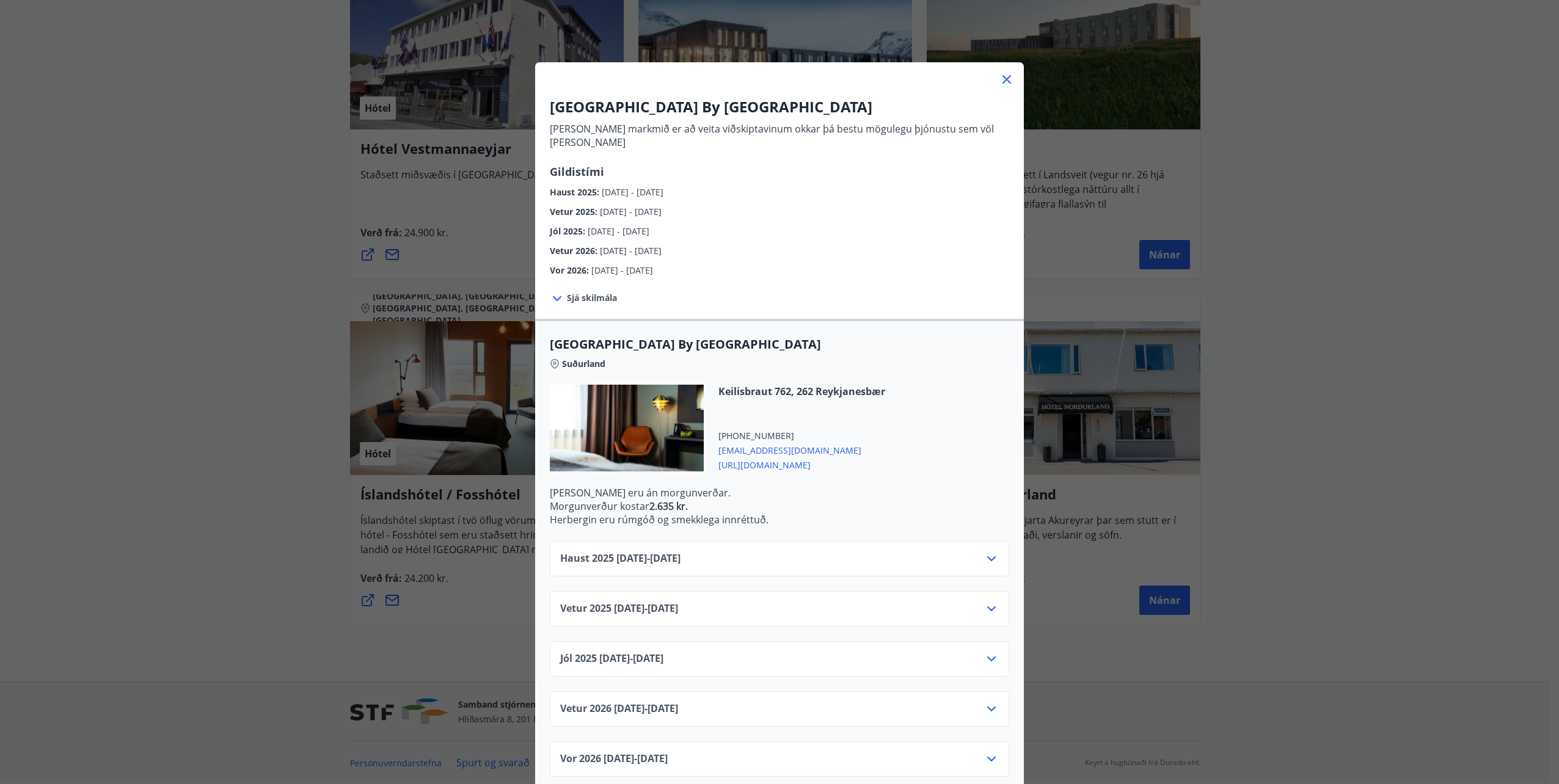
scroll to position [14, 0]
click at [984, 599] on icon at bounding box center [991, 606] width 15 height 15
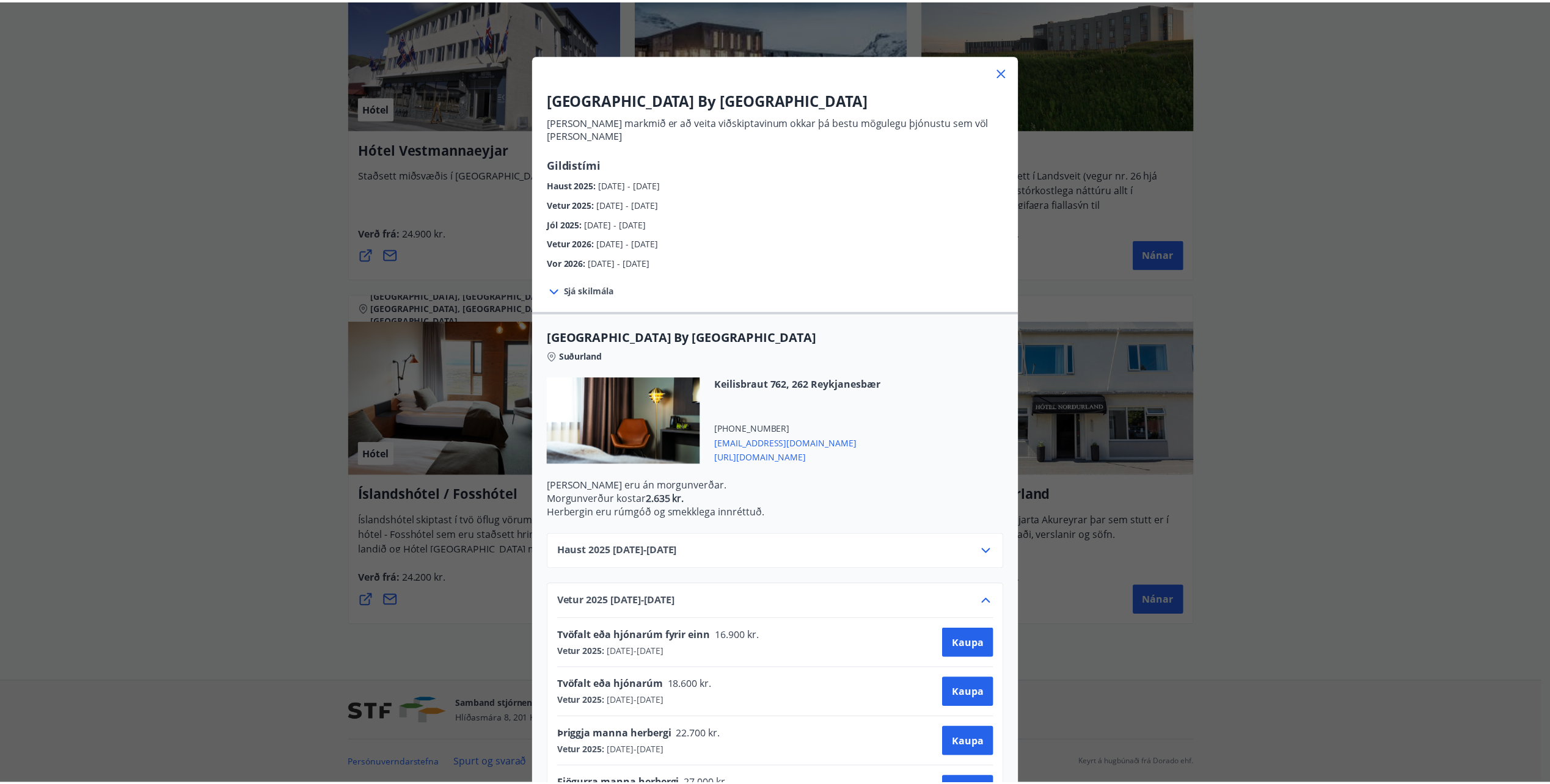
scroll to position [0, 0]
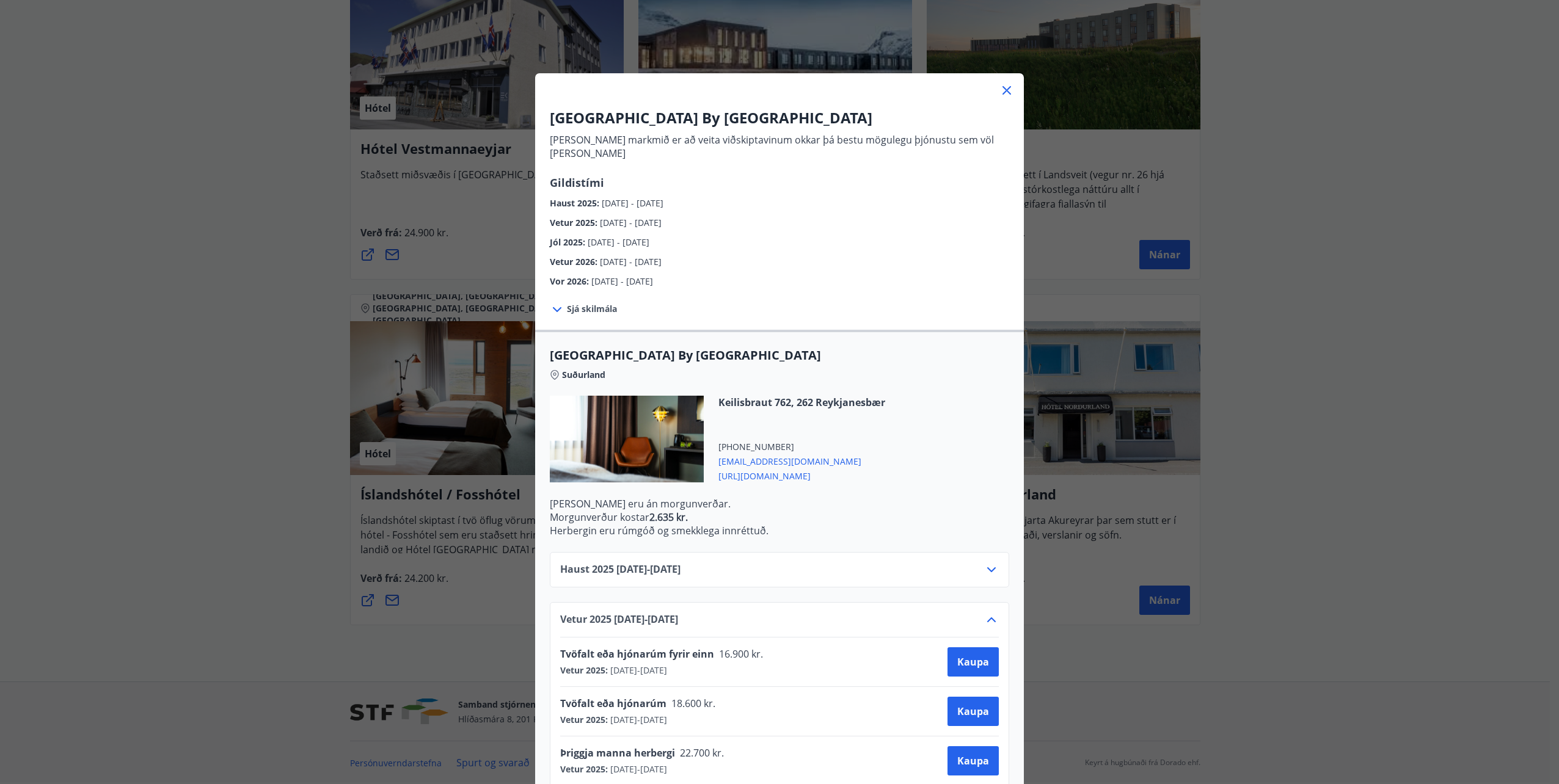
drag, startPoint x: 997, startPoint y: 88, endPoint x: 1054, endPoint y: 226, distance: 149.3
click at [999, 88] on icon at bounding box center [1007, 90] width 15 height 15
